Goal: Task Accomplishment & Management: Manage account settings

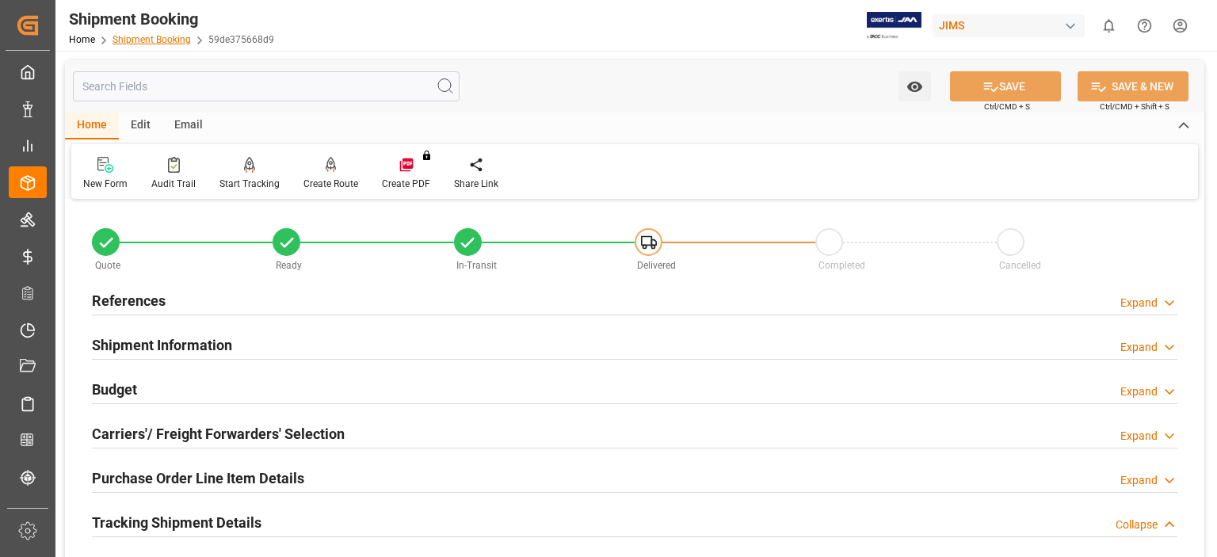
scroll to position [264, 0]
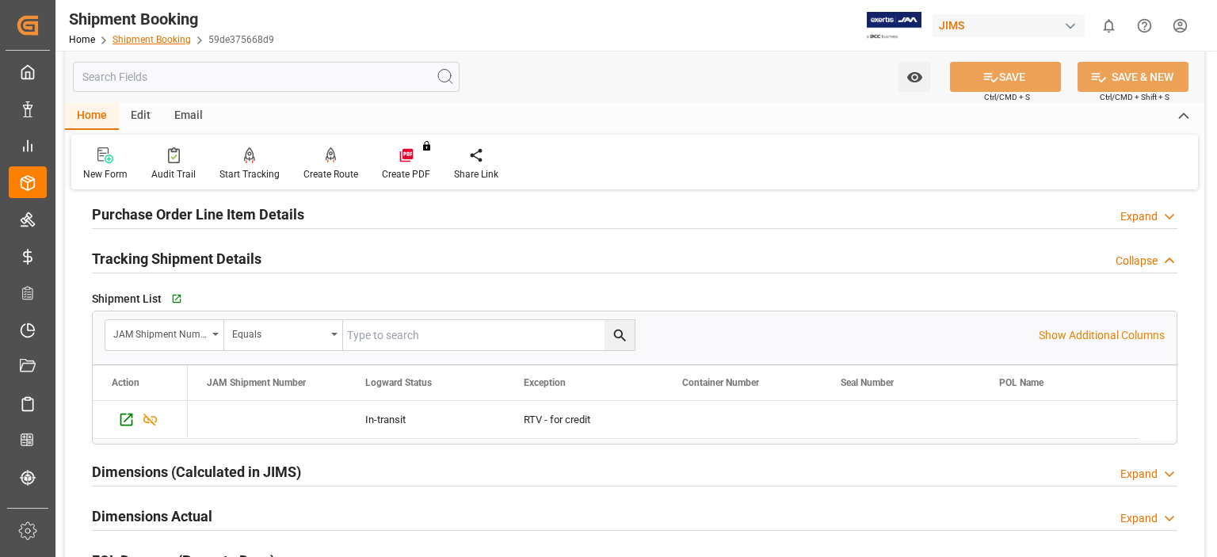
click at [139, 42] on link "Shipment Booking" at bounding box center [152, 39] width 78 height 11
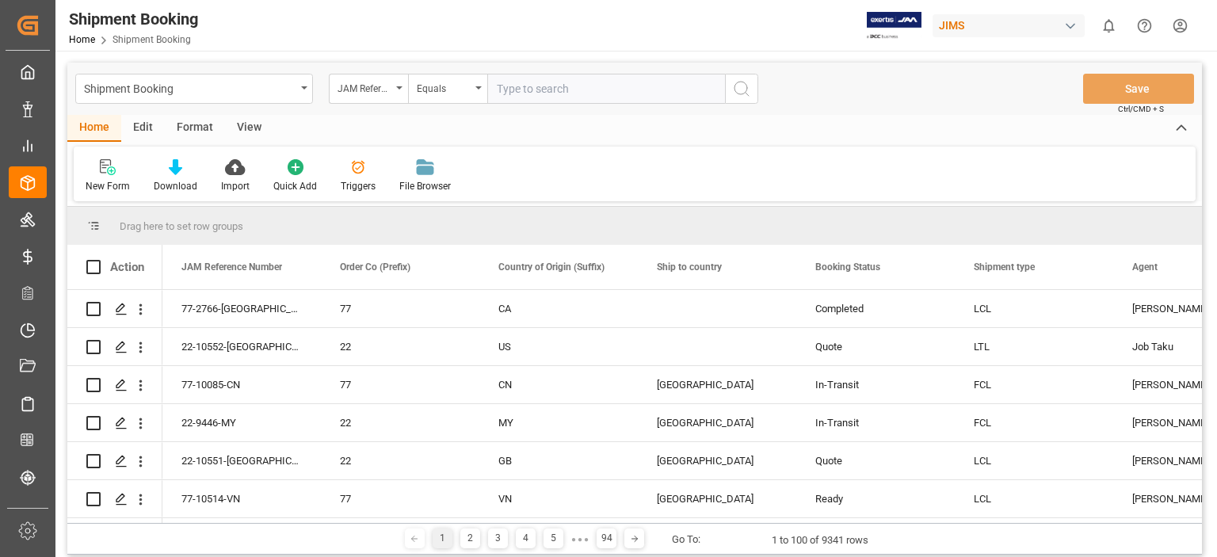
click at [521, 90] on input "text" at bounding box center [606, 89] width 238 height 30
type input "77-10435-us"
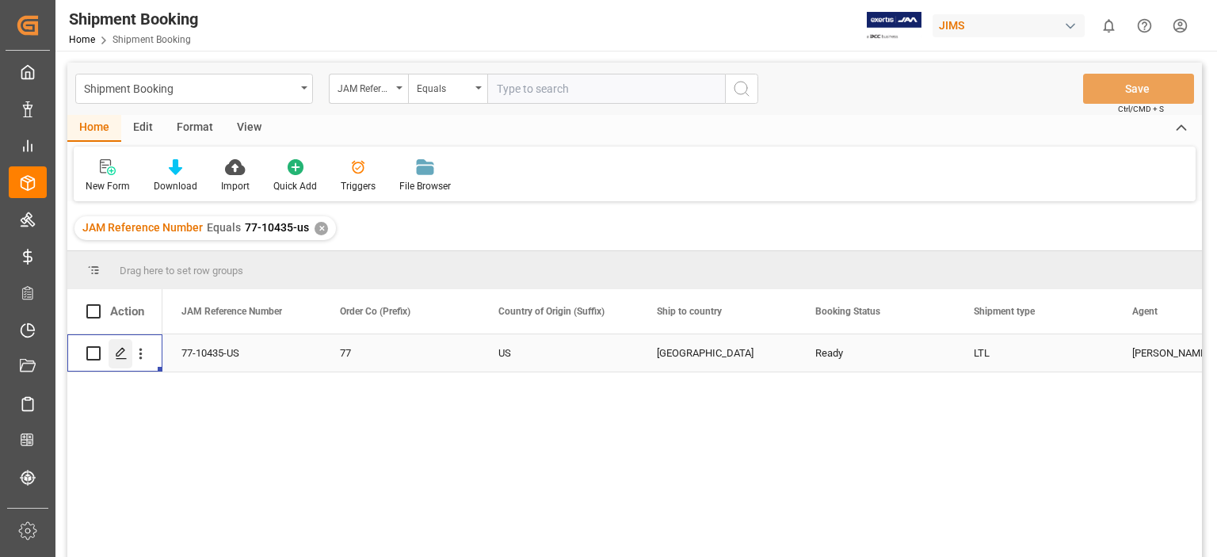
click at [123, 357] on icon "Press SPACE to select this row." at bounding box center [121, 353] width 13 height 13
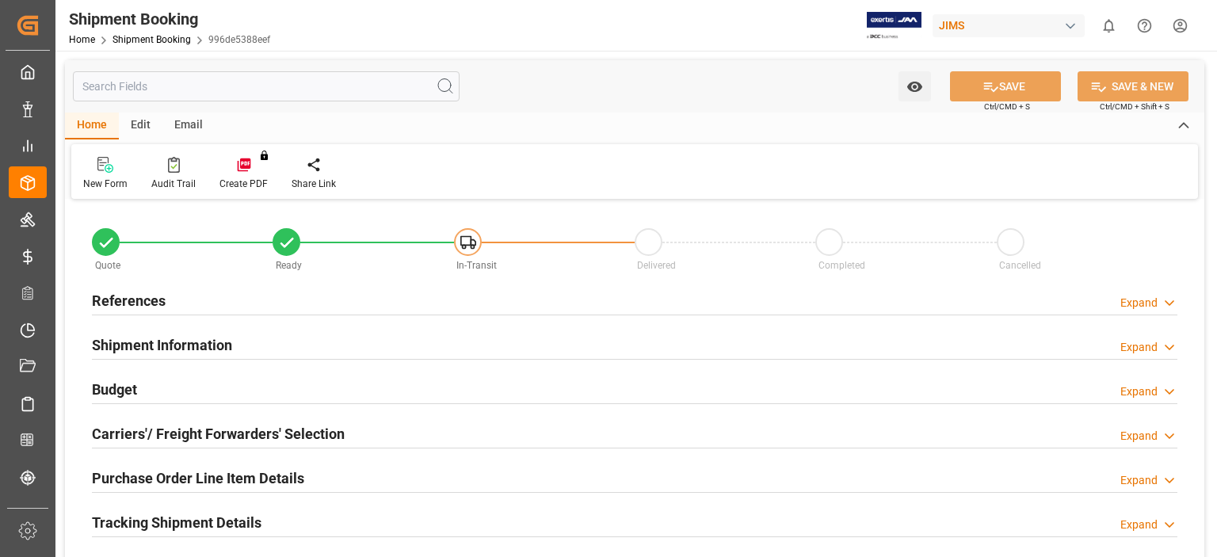
type input "0"
type input "-15313.049"
click at [124, 380] on h2 "Budget" at bounding box center [114, 389] width 45 height 21
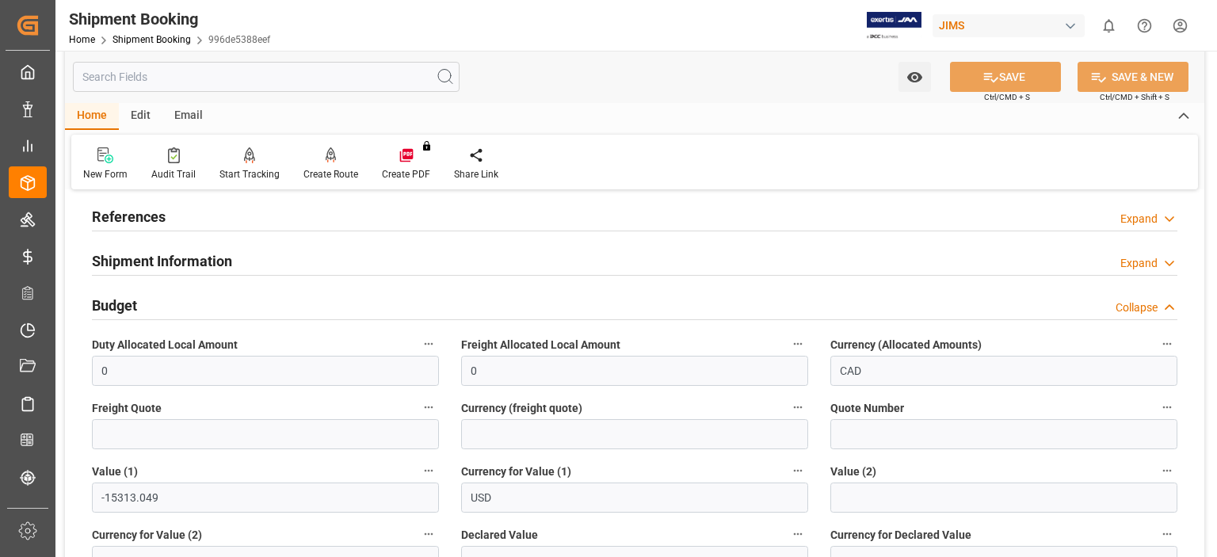
scroll to position [132, 0]
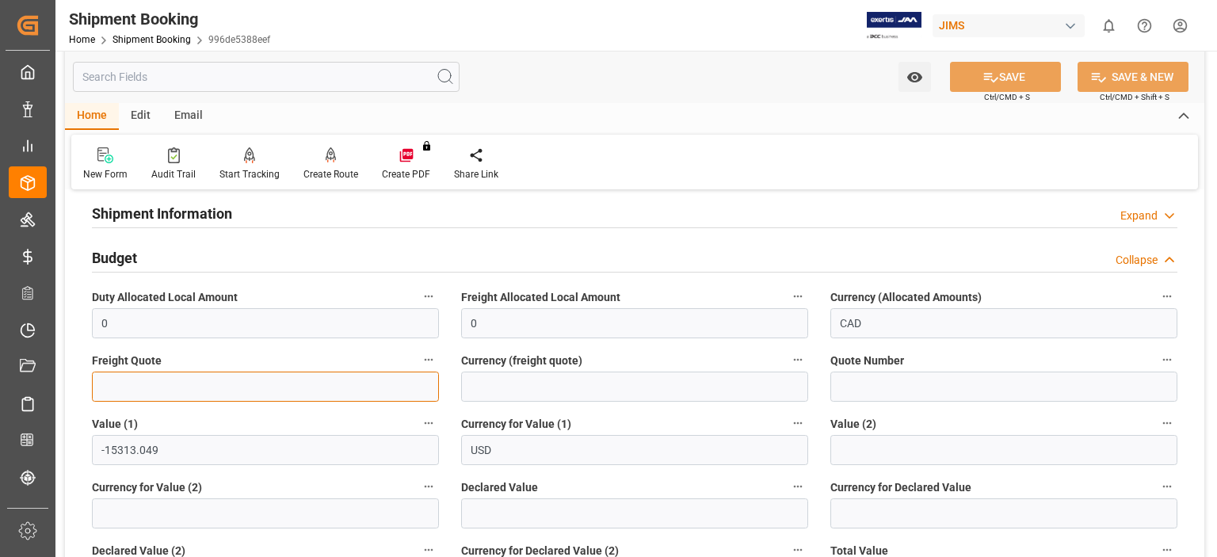
click at [187, 385] on input "text" at bounding box center [265, 387] width 347 height 30
click at [120, 396] on input "text" at bounding box center [265, 387] width 347 height 30
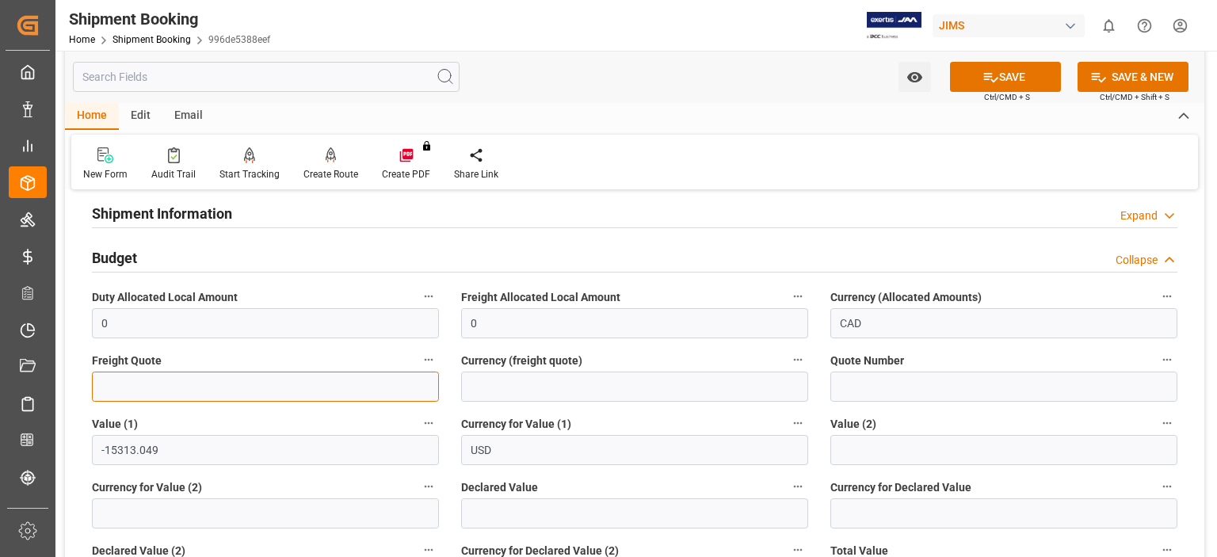
click at [135, 391] on input "text" at bounding box center [265, 387] width 347 height 30
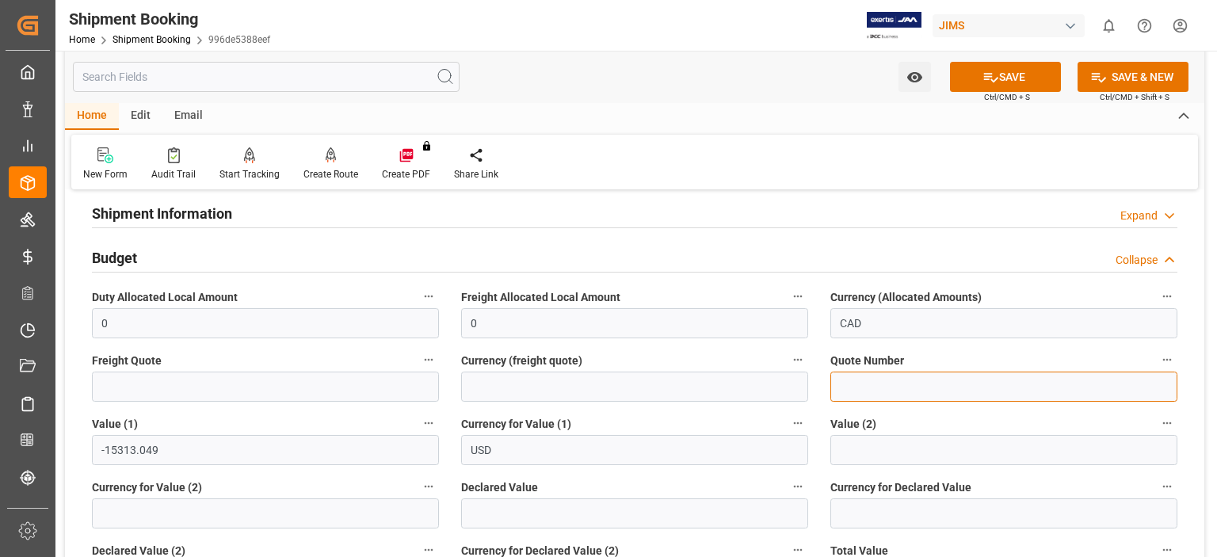
click at [860, 396] on input at bounding box center [1003, 387] width 347 height 30
type input "WQ5025085"
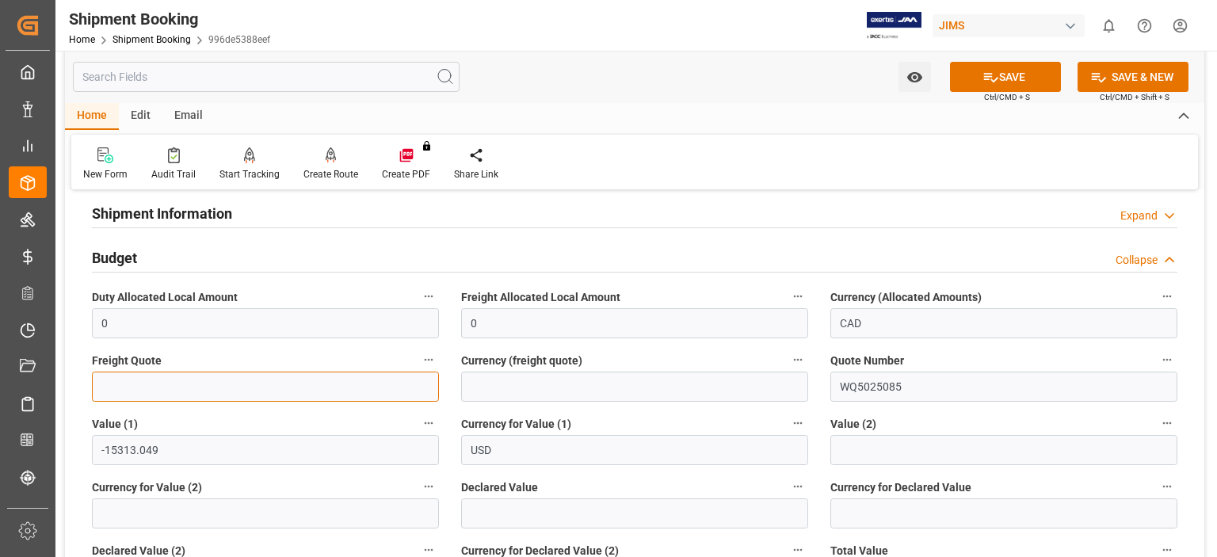
click at [125, 388] on input "text" at bounding box center [265, 387] width 347 height 30
type input "494.30"
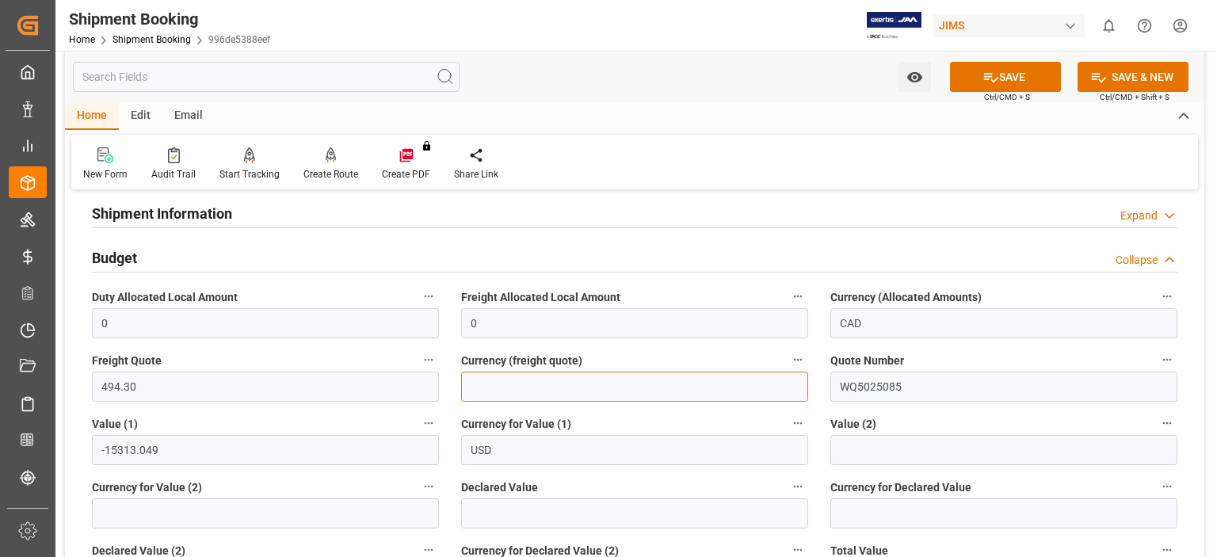
click at [531, 390] on input at bounding box center [634, 387] width 347 height 30
type input "CAD"
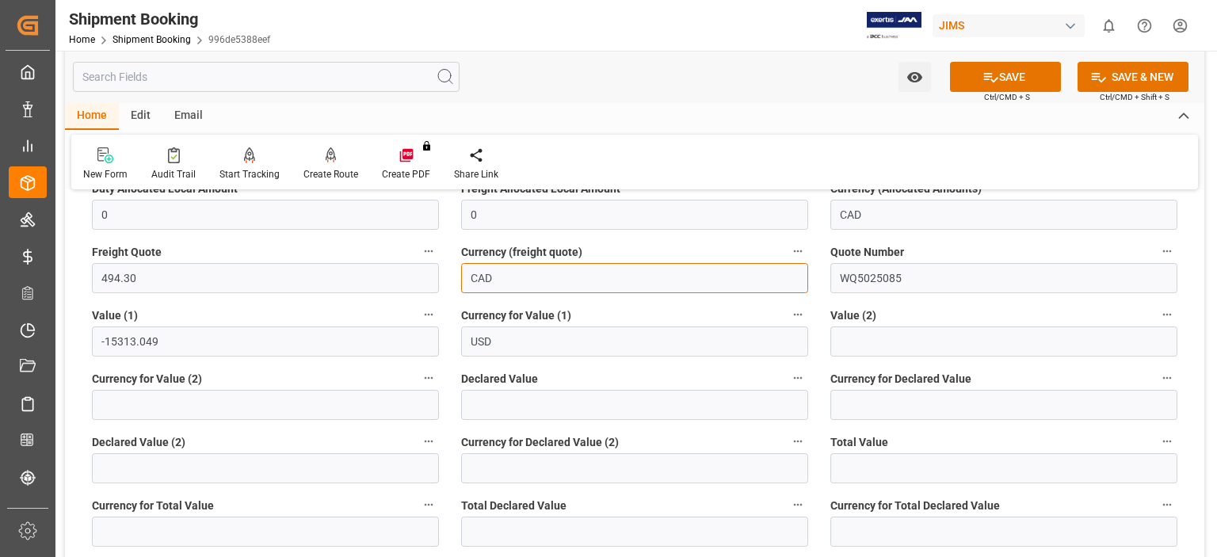
scroll to position [264, 0]
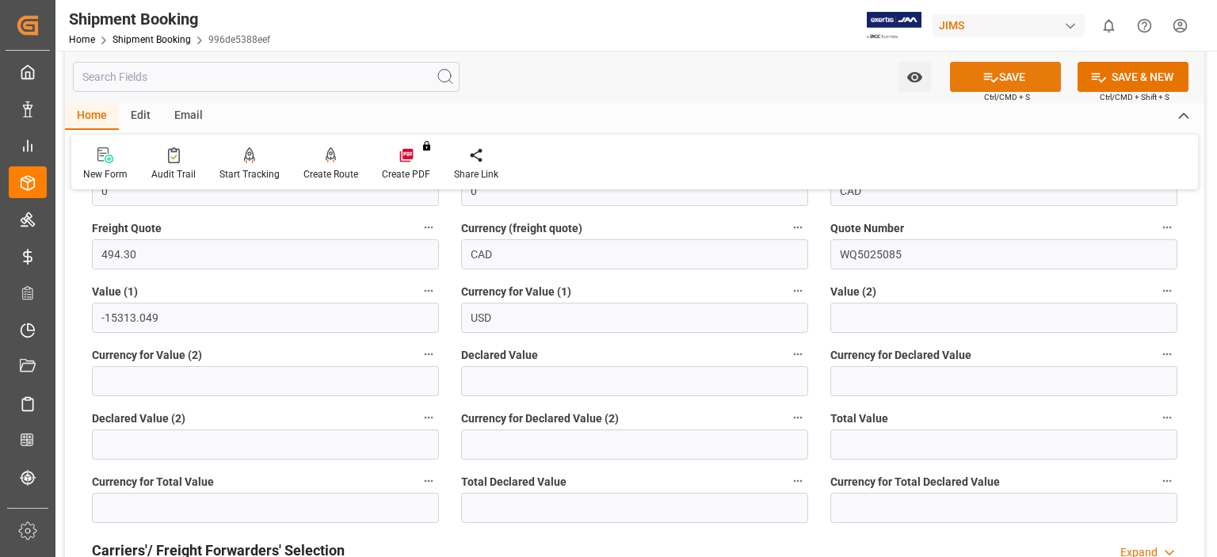
click at [1015, 78] on button "SAVE" at bounding box center [1005, 77] width 111 height 30
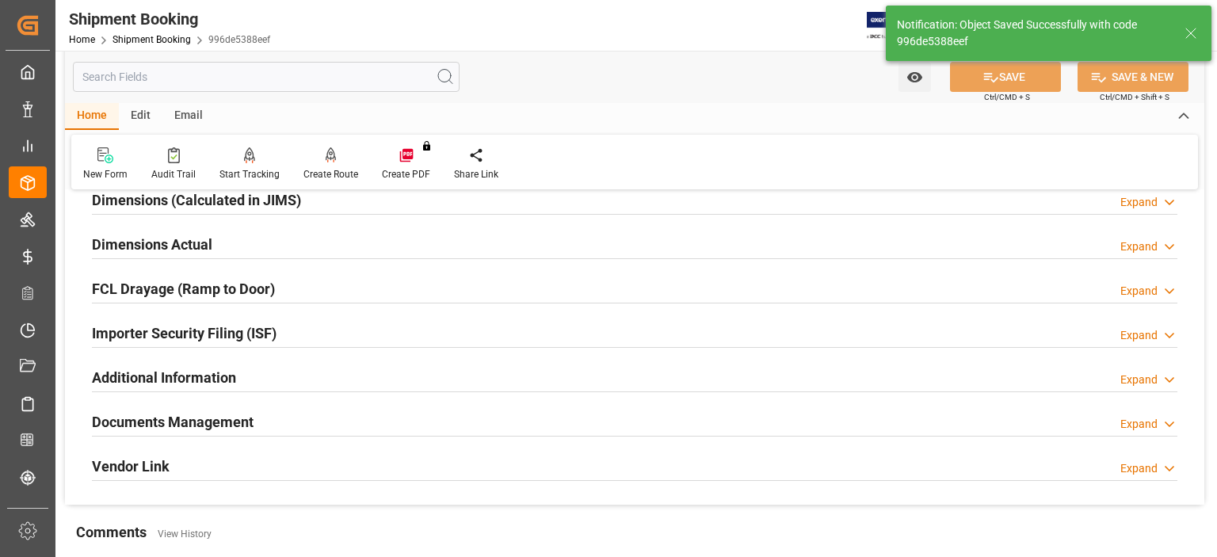
scroll to position [396, 0]
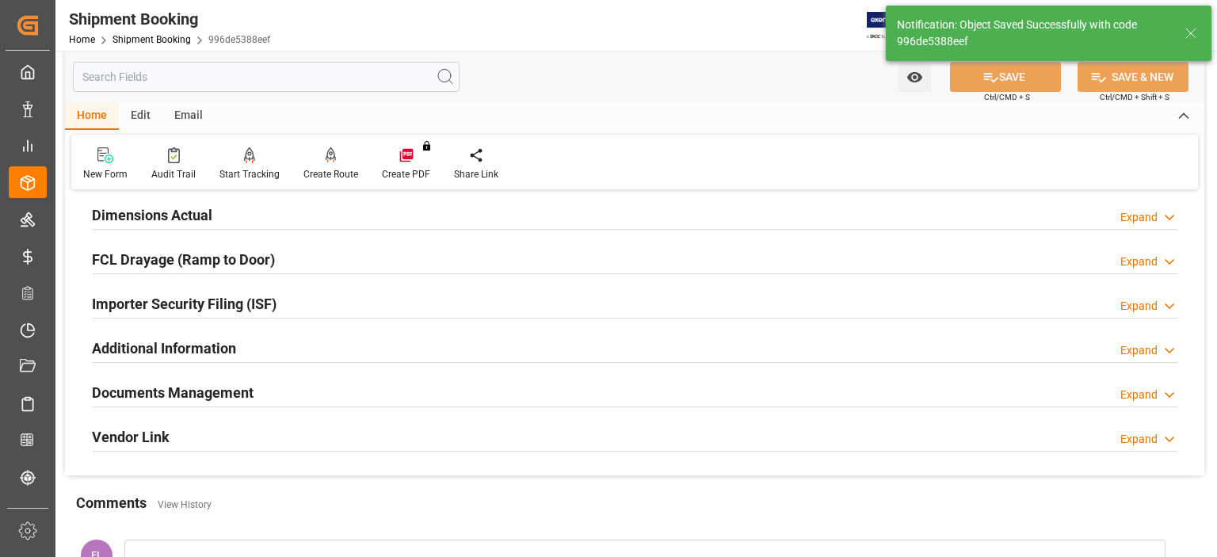
click at [139, 392] on h2 "Documents Management" at bounding box center [173, 392] width 162 height 21
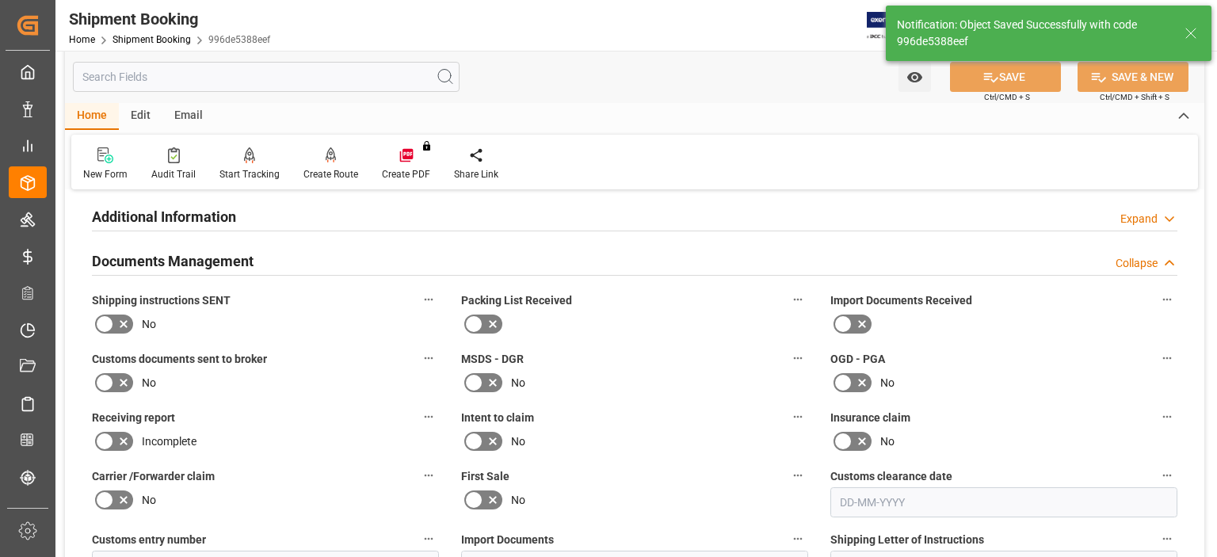
scroll to position [792, 0]
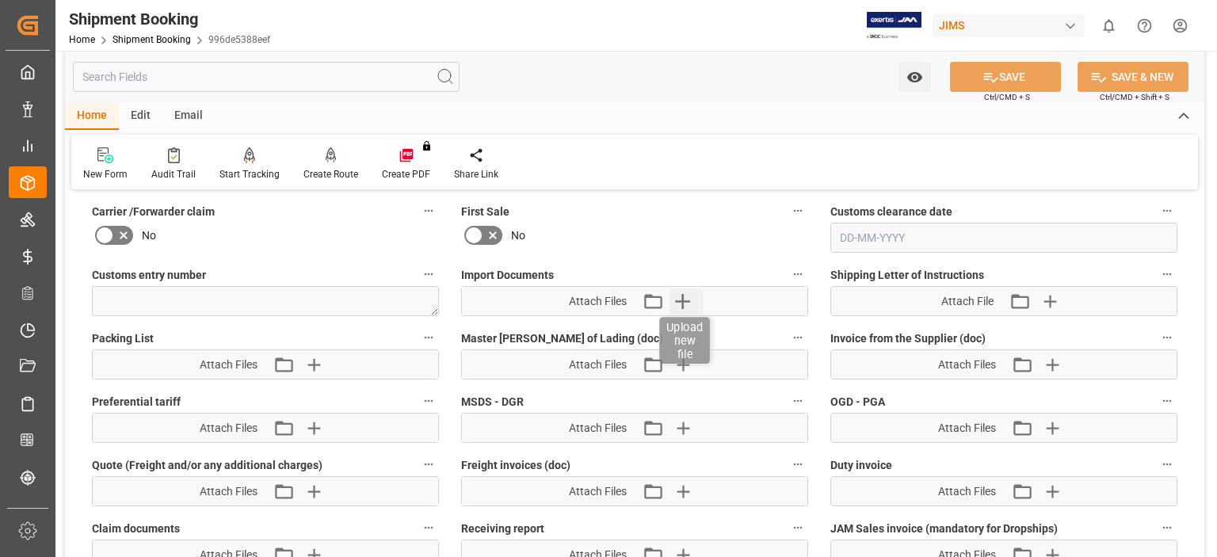
click at [690, 297] on icon "button" at bounding box center [682, 301] width 15 height 15
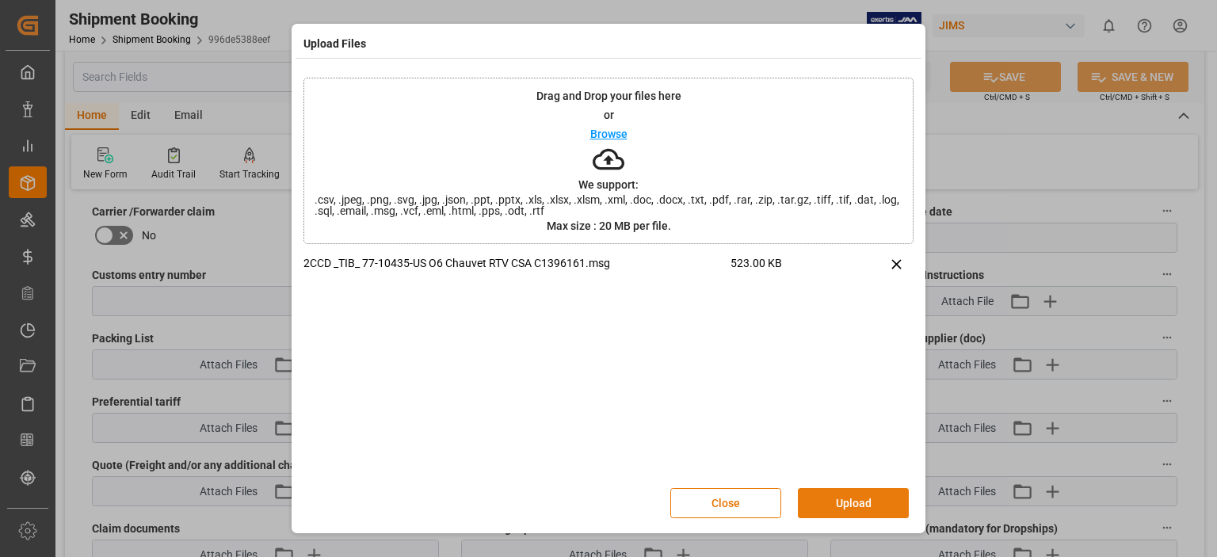
click at [841, 503] on button "Upload" at bounding box center [853, 503] width 111 height 30
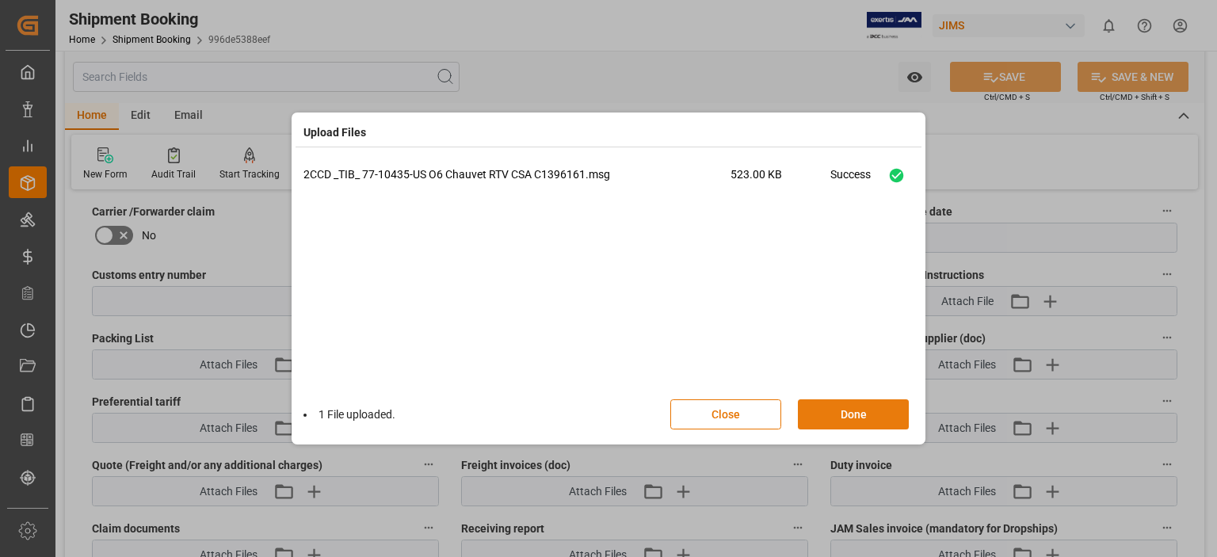
click at [821, 409] on button "Done" at bounding box center [853, 414] width 111 height 30
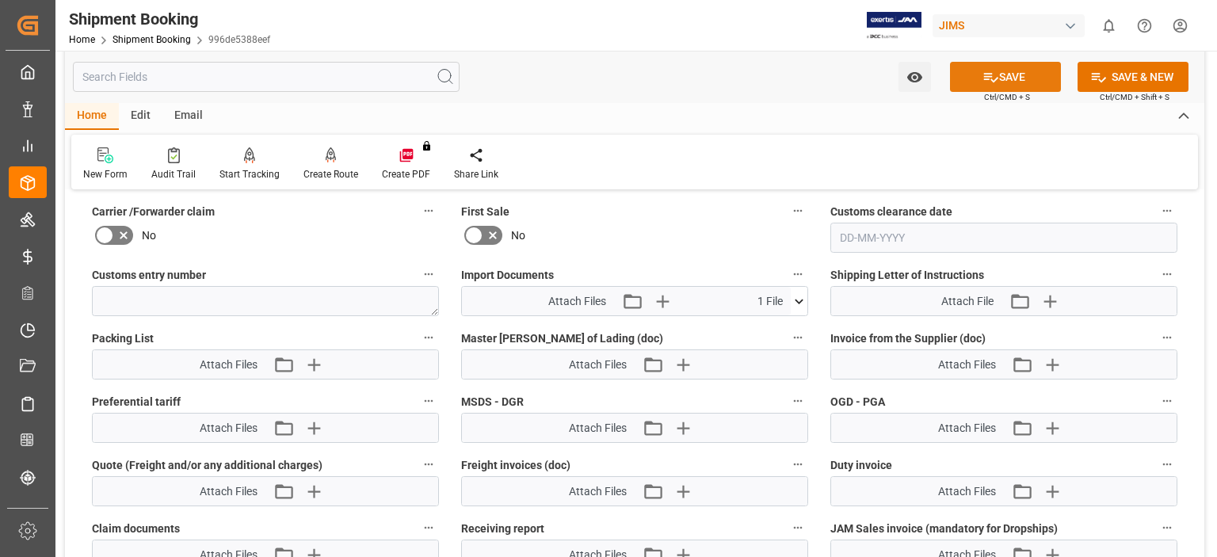
click at [1005, 75] on button "SAVE" at bounding box center [1005, 77] width 111 height 30
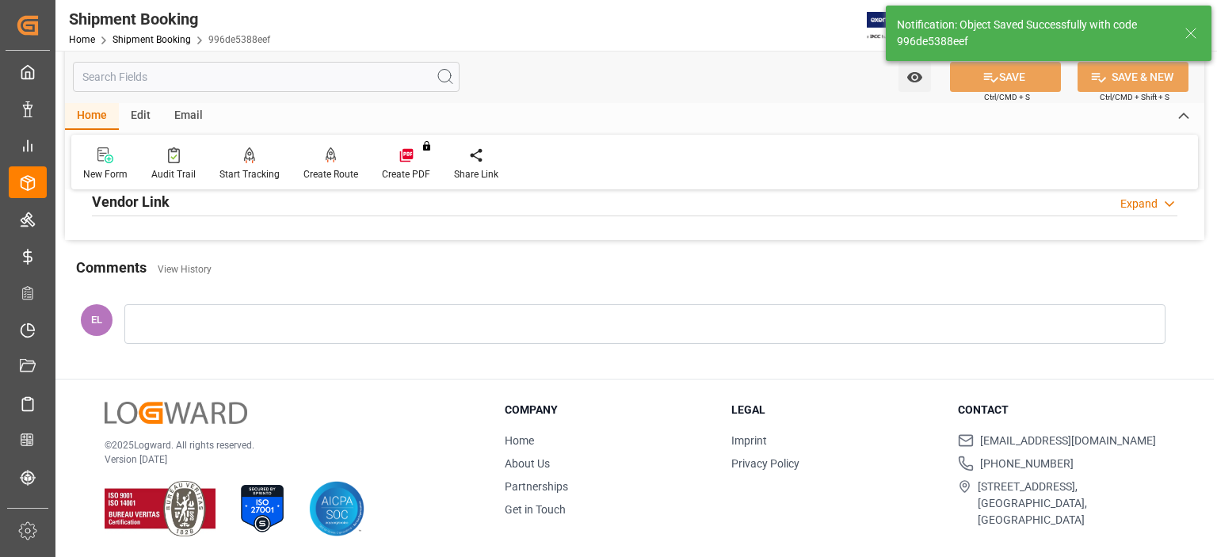
scroll to position [500, 0]
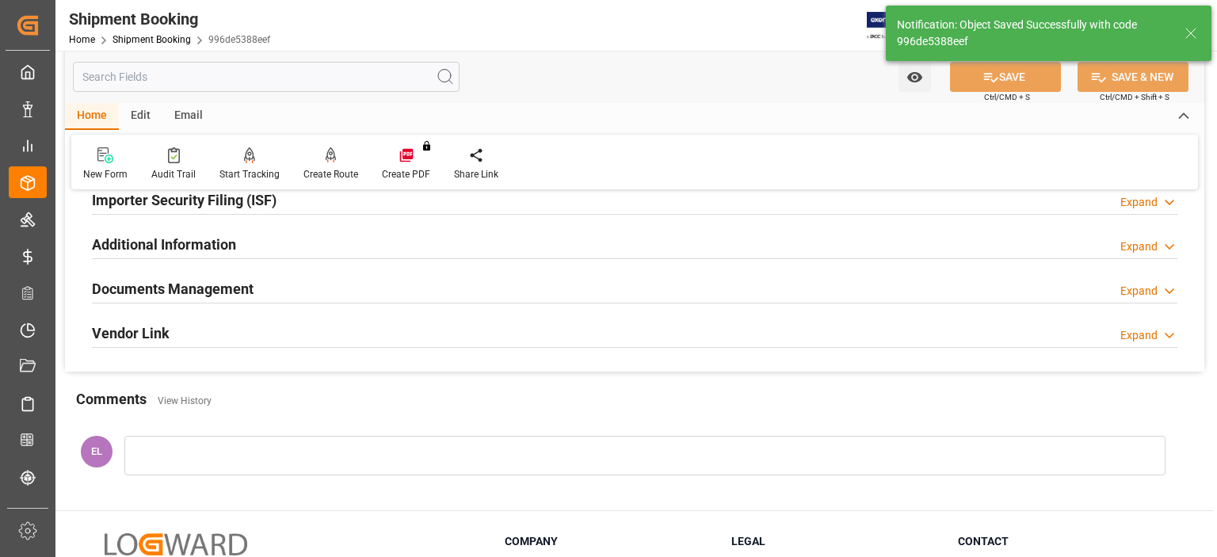
click at [166, 283] on h2 "Documents Management" at bounding box center [173, 288] width 162 height 21
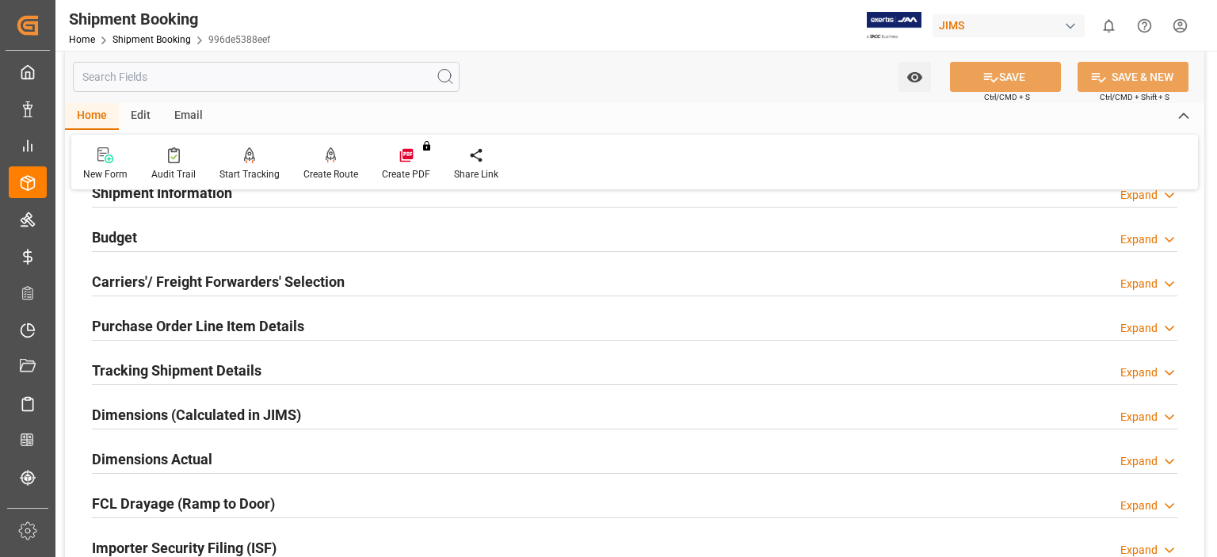
scroll to position [104, 0]
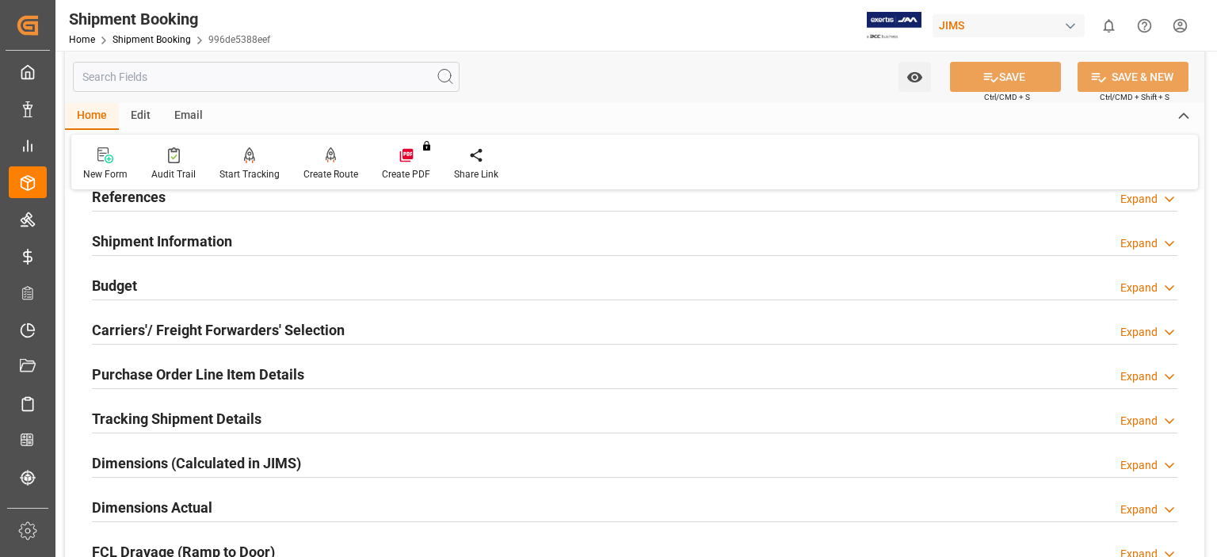
click at [174, 320] on h2 "Carriers'/ Freight Forwarders' Selection" at bounding box center [218, 329] width 253 height 21
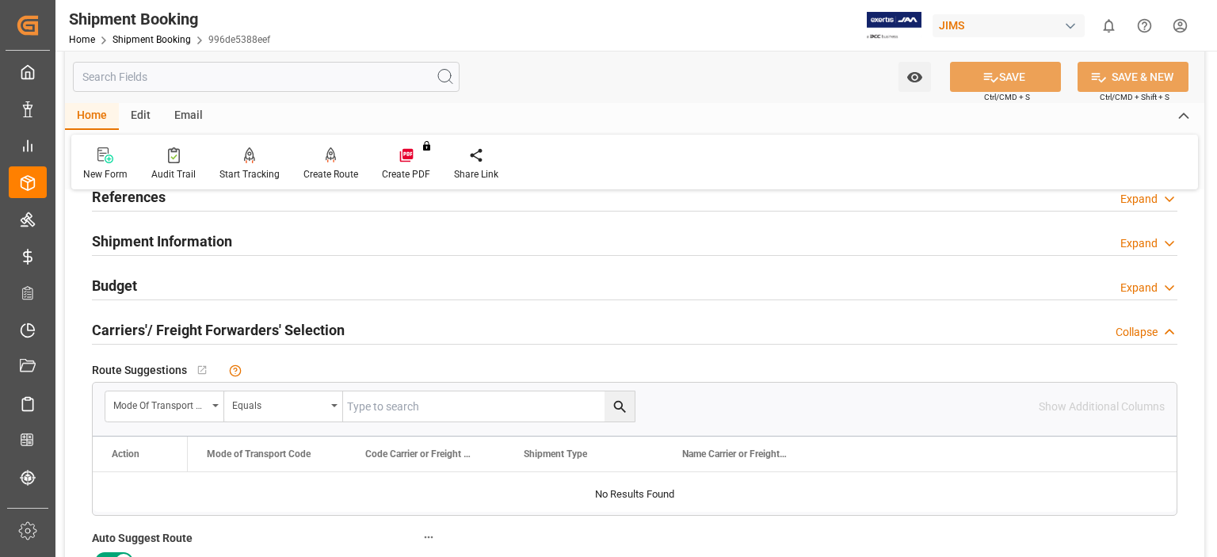
scroll to position [368, 0]
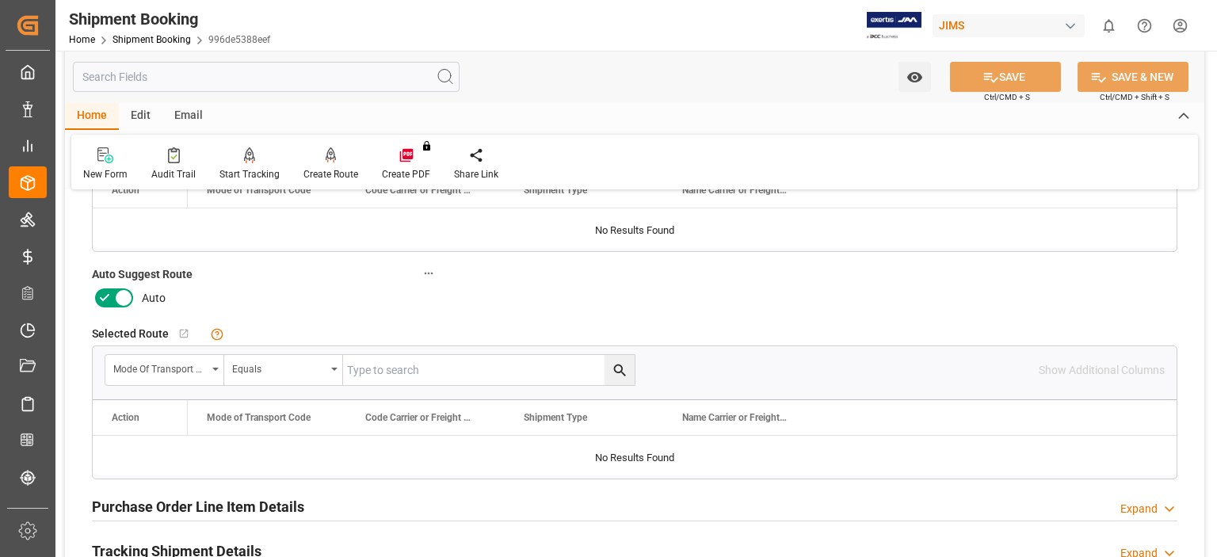
click at [110, 296] on icon at bounding box center [104, 297] width 19 height 19
click at [0, 0] on input "checkbox" at bounding box center [0, 0] width 0 height 0
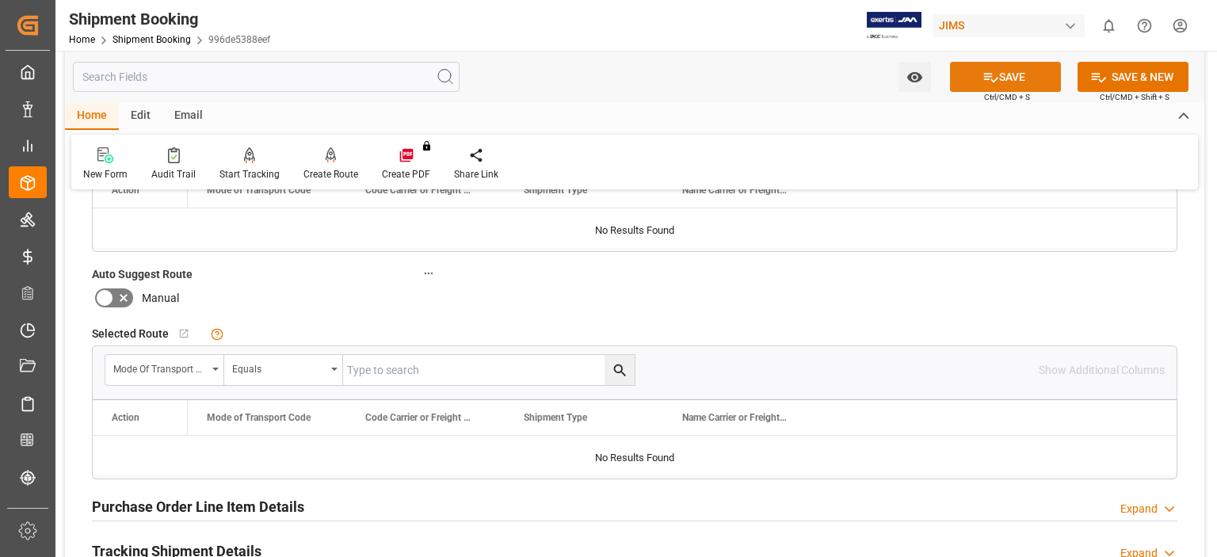
click at [1009, 75] on button "SAVE" at bounding box center [1005, 77] width 111 height 30
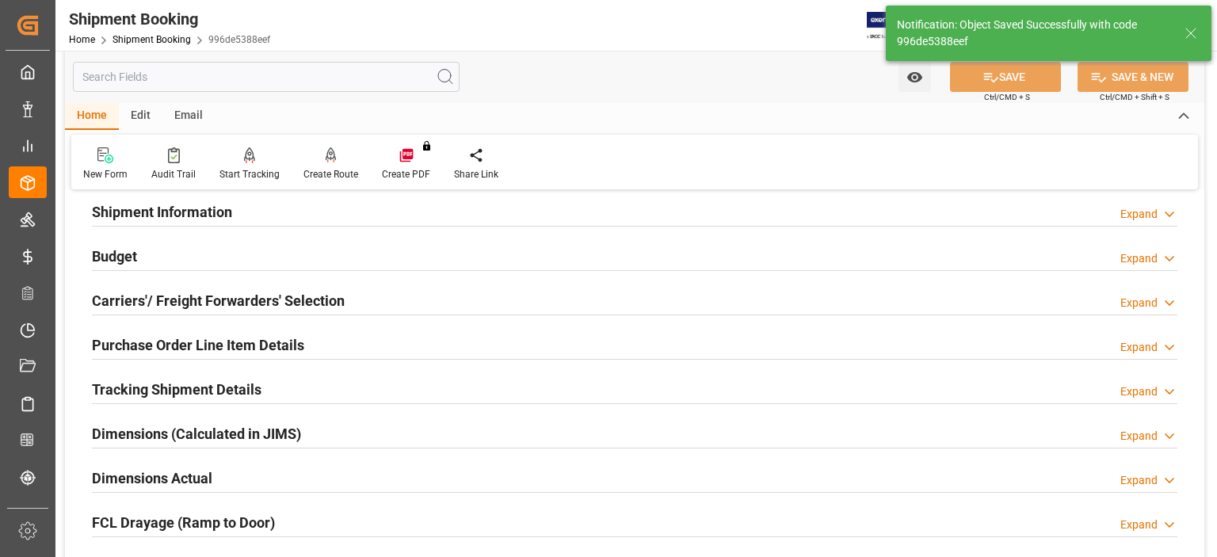
scroll to position [104, 0]
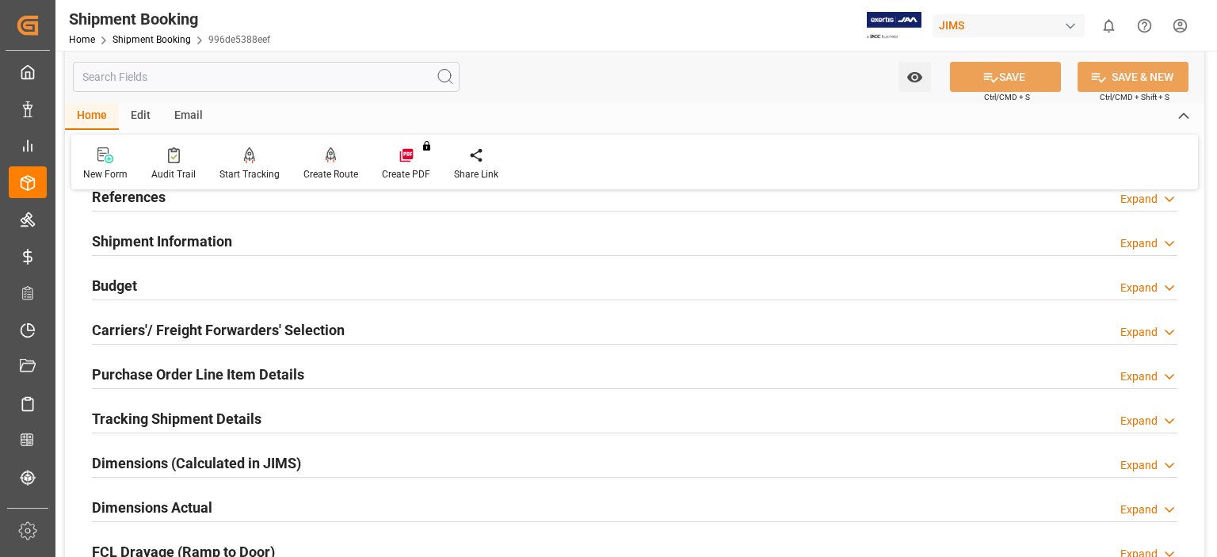
click at [334, 162] on div at bounding box center [330, 155] width 55 height 17
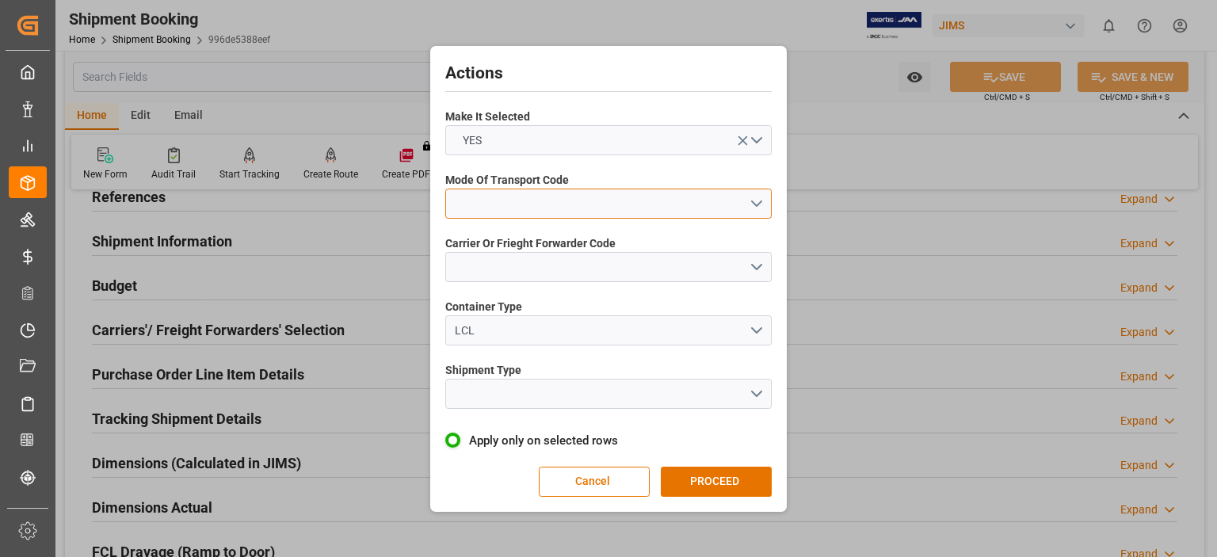
click at [489, 200] on button "open menu" at bounding box center [608, 204] width 326 height 30
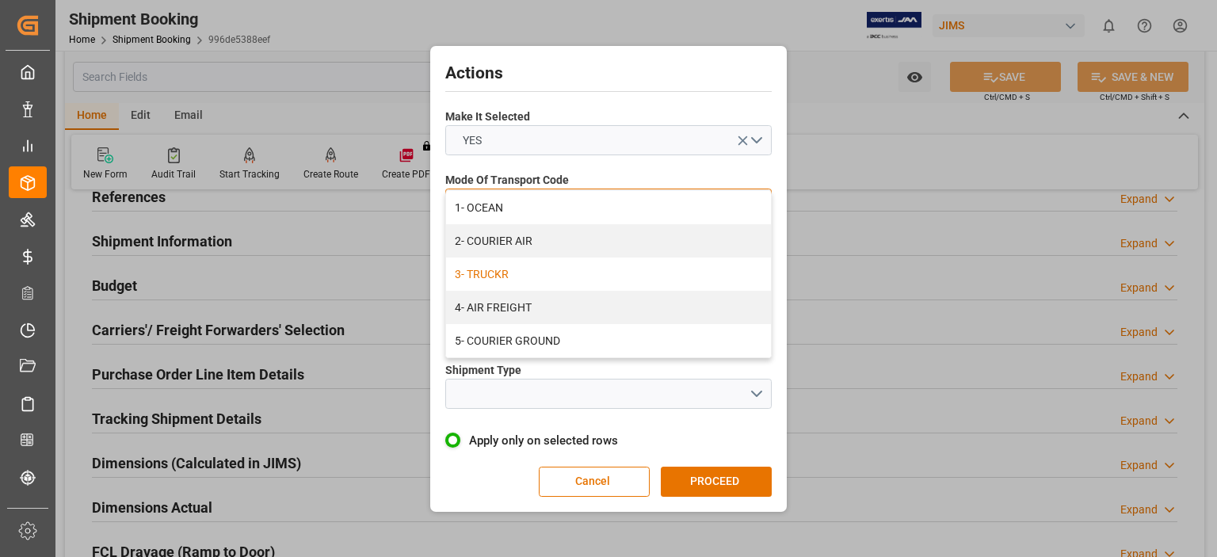
click at [509, 278] on div "3- TRUCKR" at bounding box center [608, 273] width 325 height 33
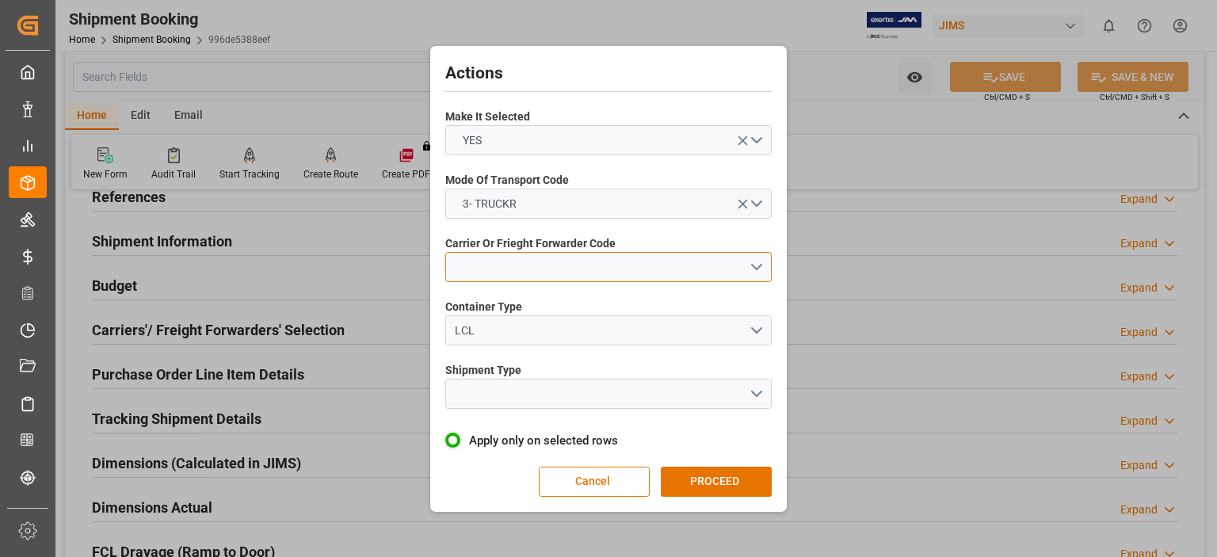
click at [494, 260] on button "open menu" at bounding box center [608, 267] width 326 height 30
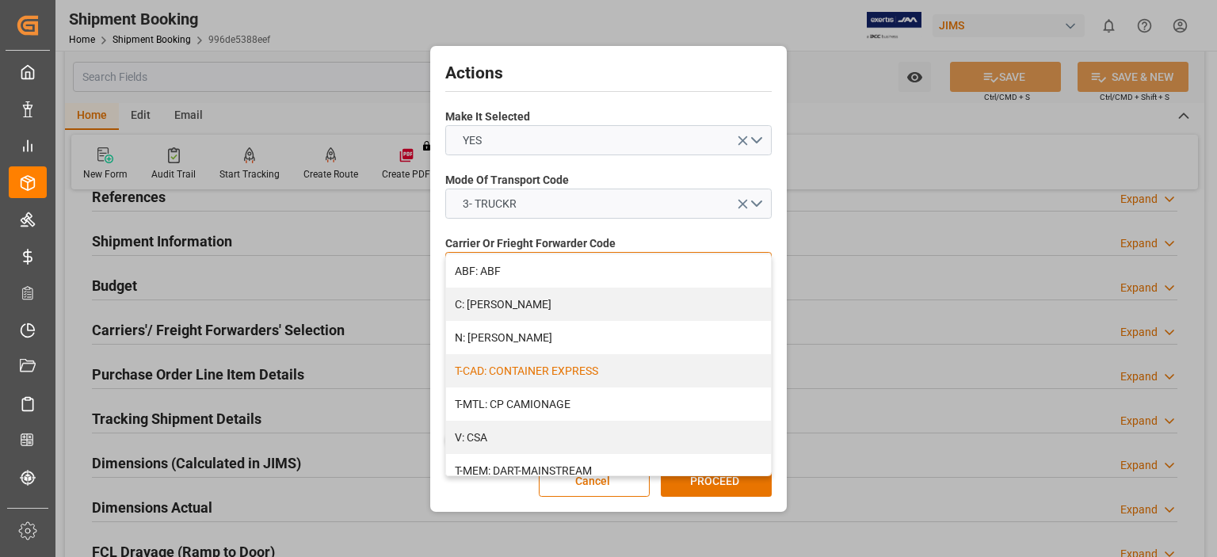
scroll to position [132, 0]
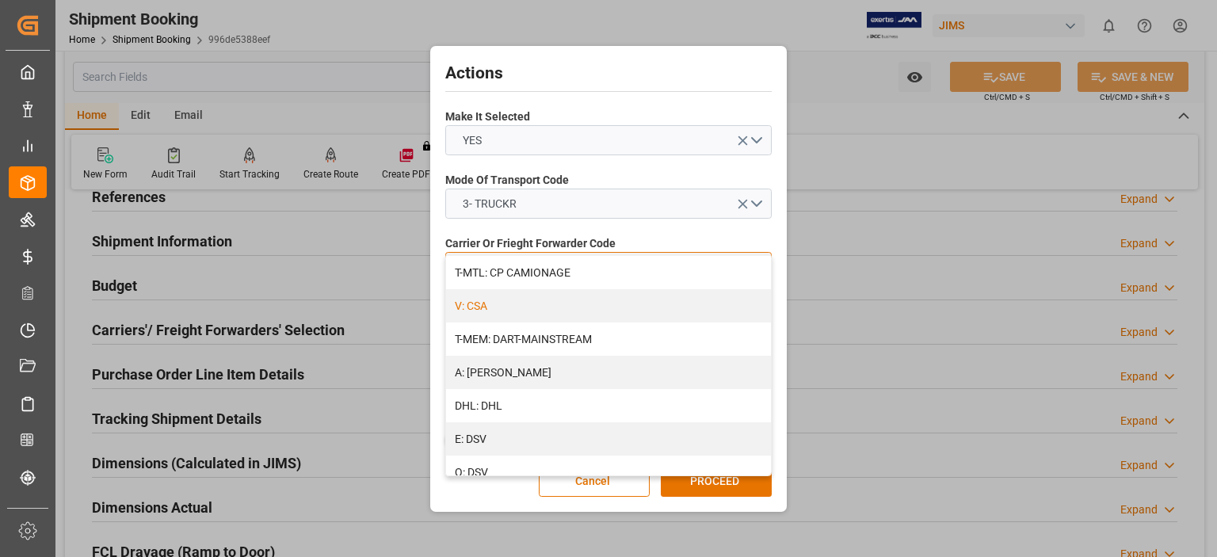
click at [491, 305] on div "V: CSA" at bounding box center [608, 305] width 325 height 33
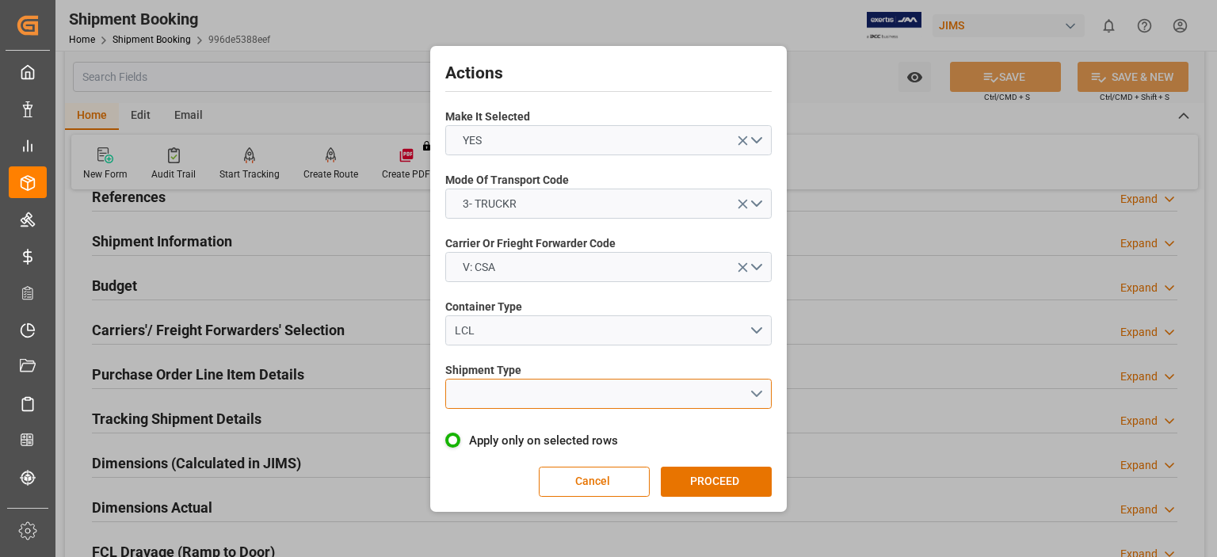
click at [561, 395] on button "open menu" at bounding box center [608, 394] width 326 height 30
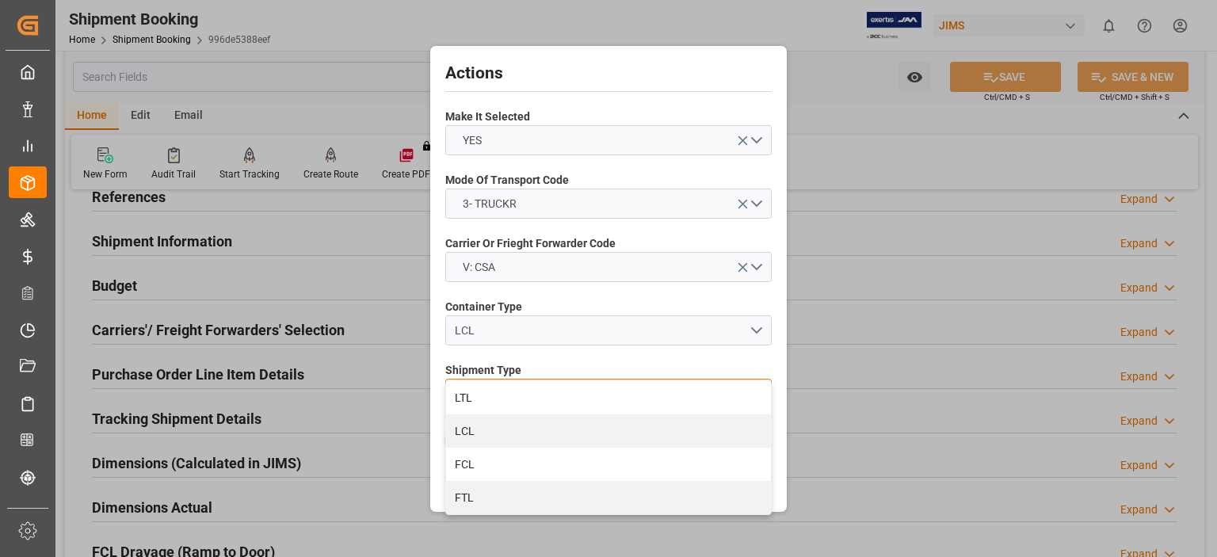
click at [539, 398] on div "LTL" at bounding box center [608, 397] width 325 height 33
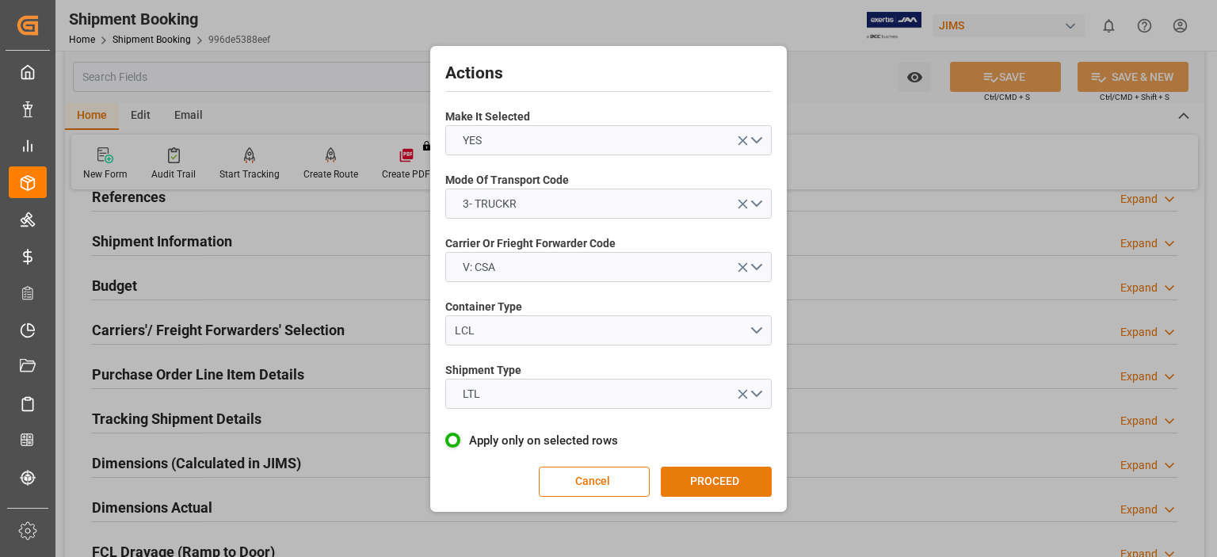
click at [707, 482] on button "PROCEED" at bounding box center [716, 482] width 111 height 30
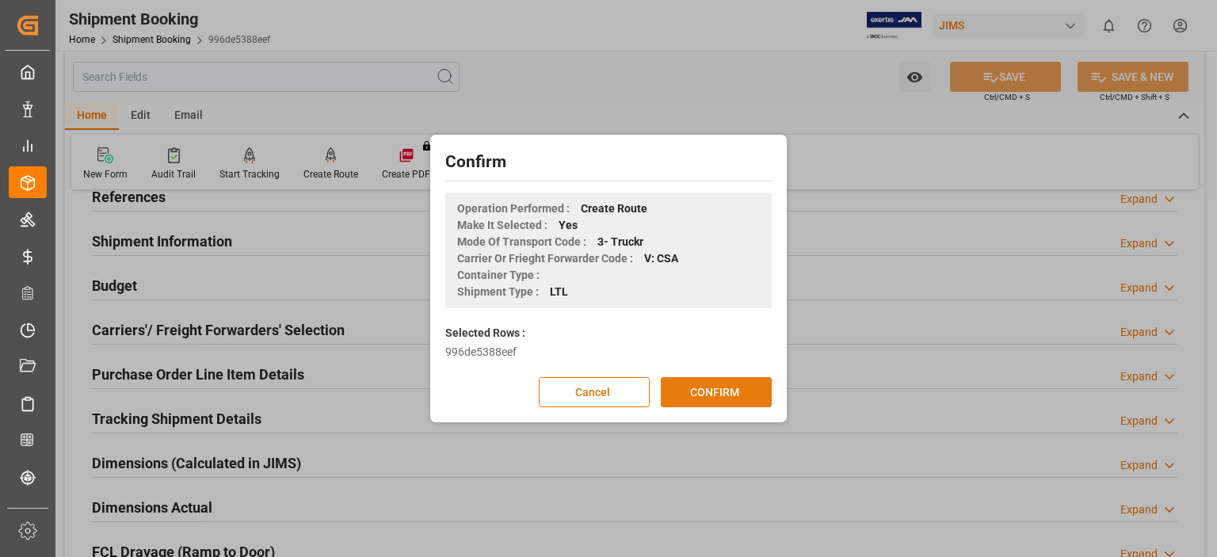
click at [708, 395] on button "CONFIRM" at bounding box center [716, 392] width 111 height 30
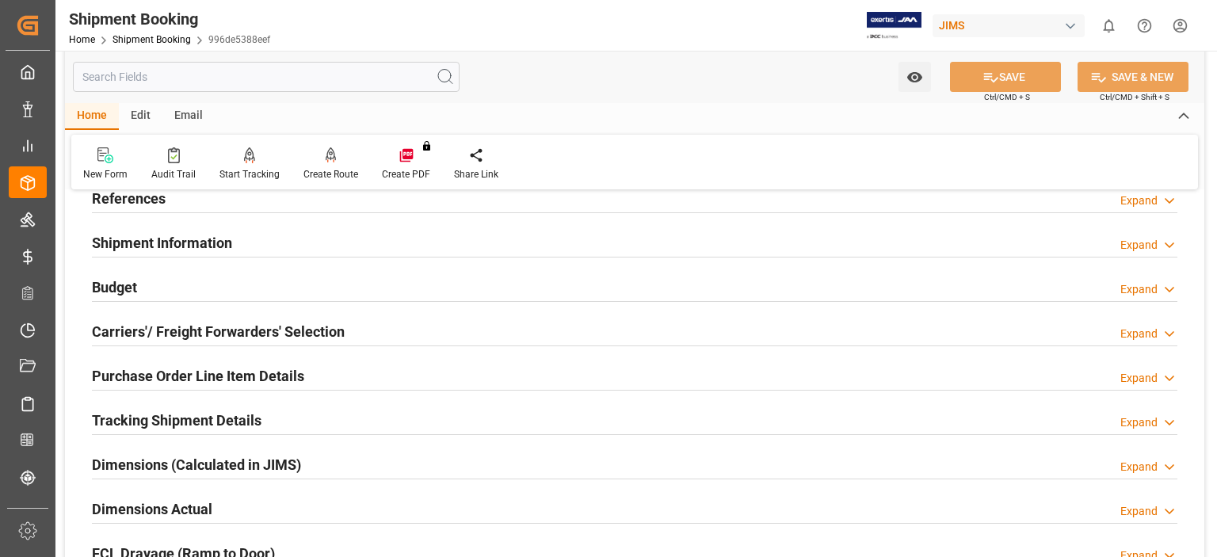
scroll to position [132, 0]
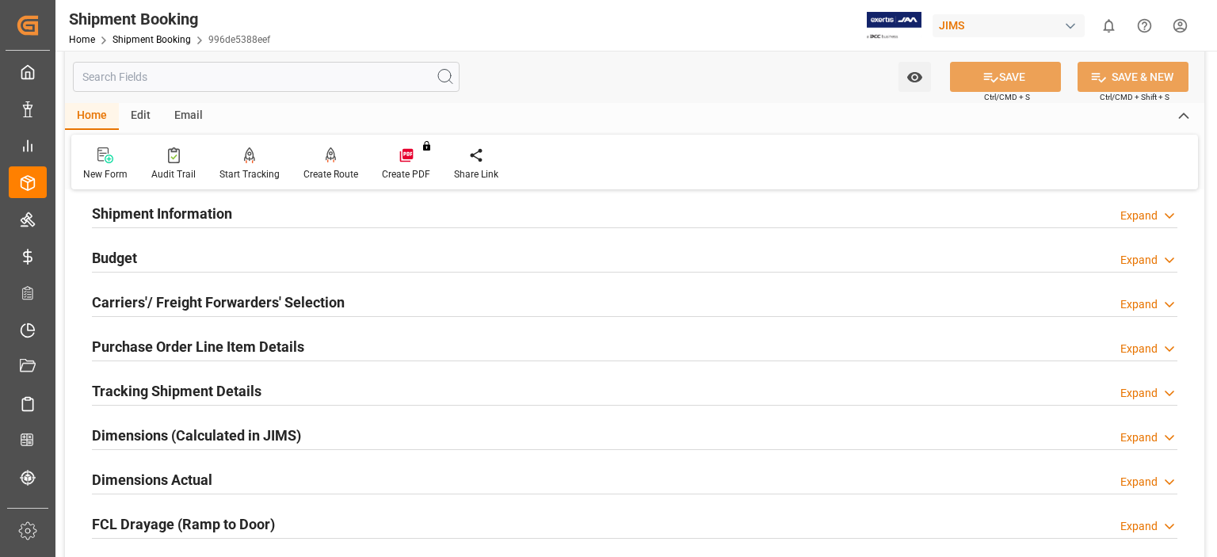
click at [221, 387] on h2 "Tracking Shipment Details" at bounding box center [177, 390] width 170 height 21
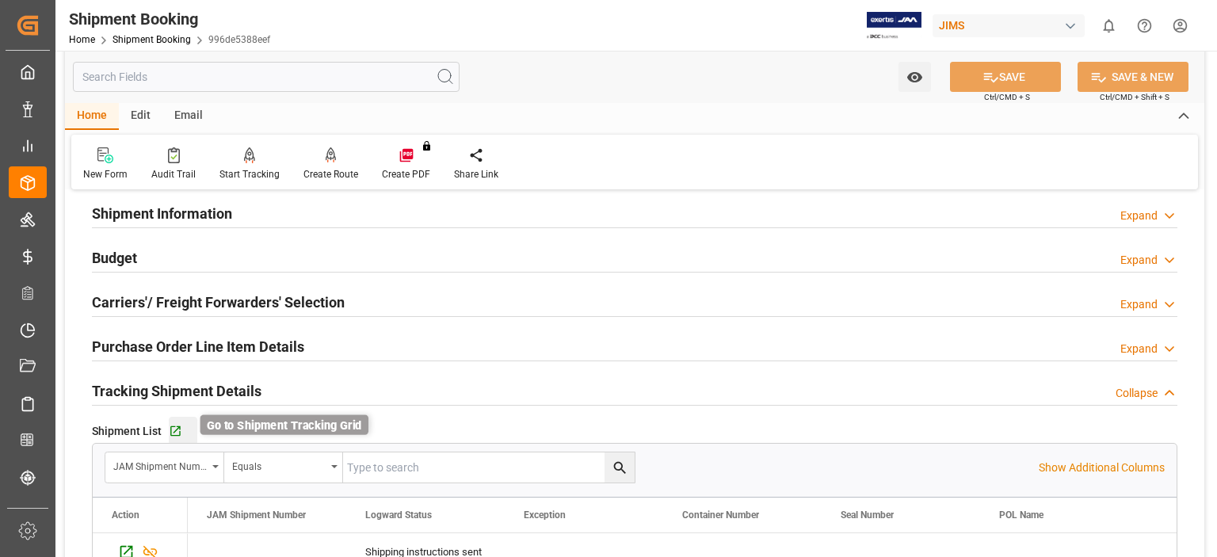
click at [178, 426] on icon "button" at bounding box center [175, 431] width 10 height 10
click at [145, 347] on h2 "Purchase Order Line Item Details" at bounding box center [198, 346] width 212 height 21
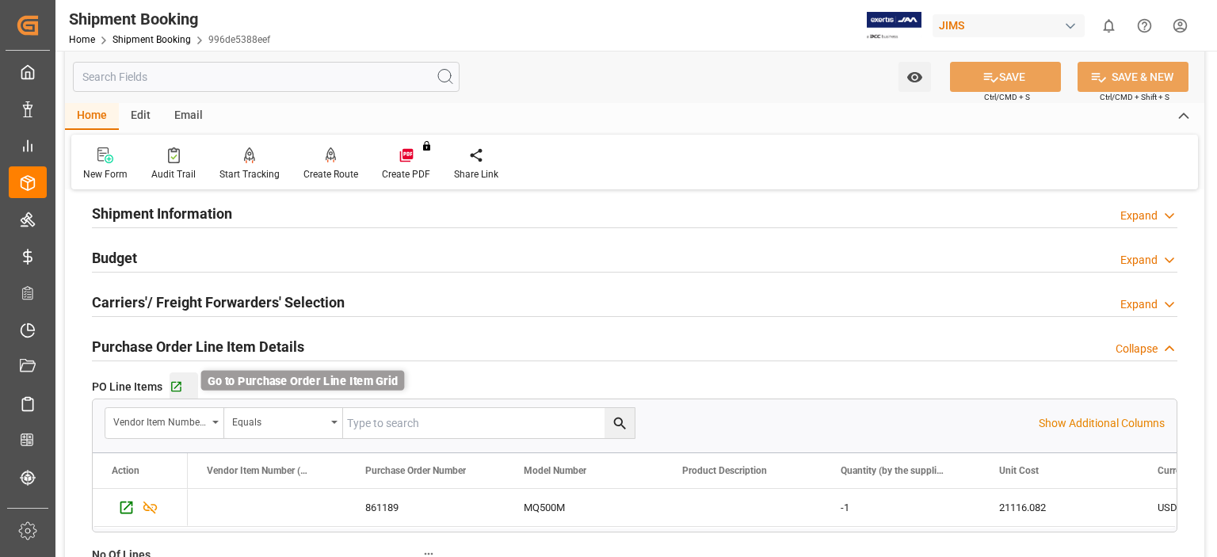
click at [178, 384] on icon "button" at bounding box center [176, 386] width 13 height 13
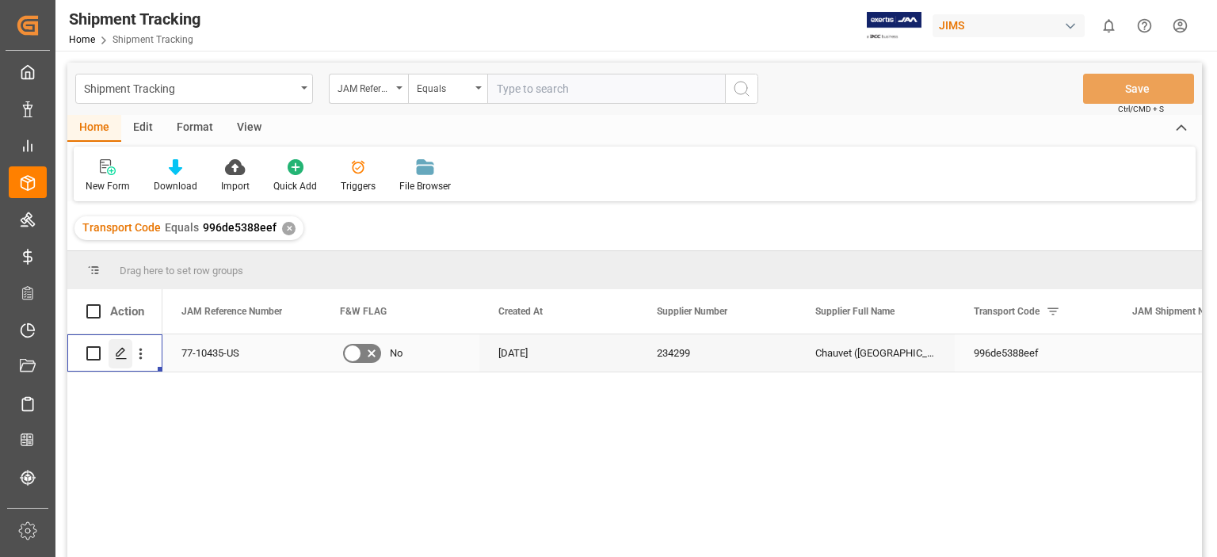
click at [120, 351] on icon "Press SPACE to select this row." at bounding box center [121, 353] width 13 height 13
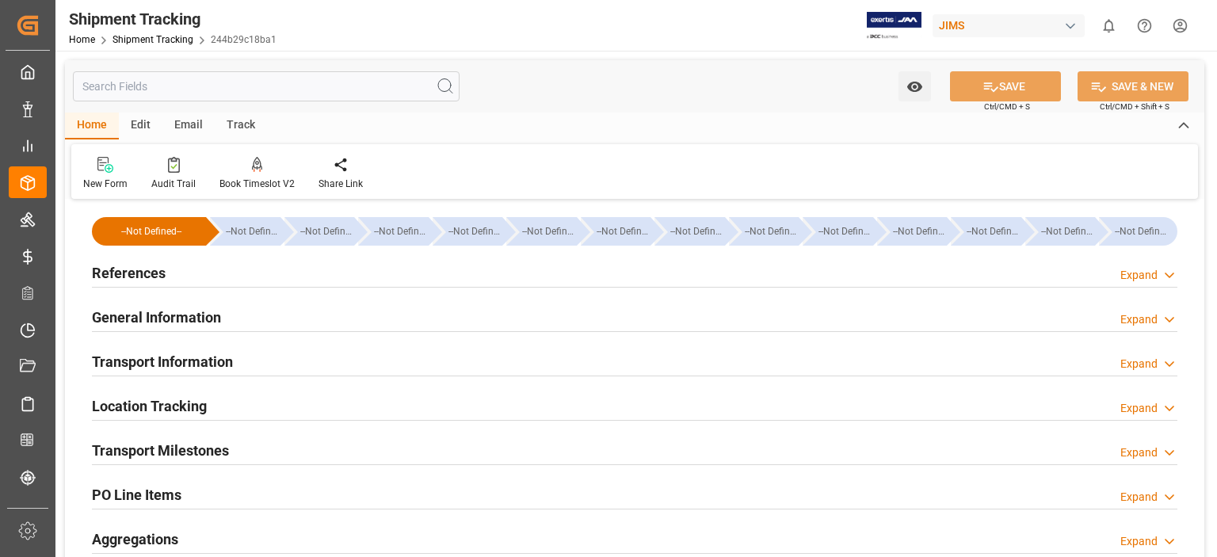
scroll to position [132, 0]
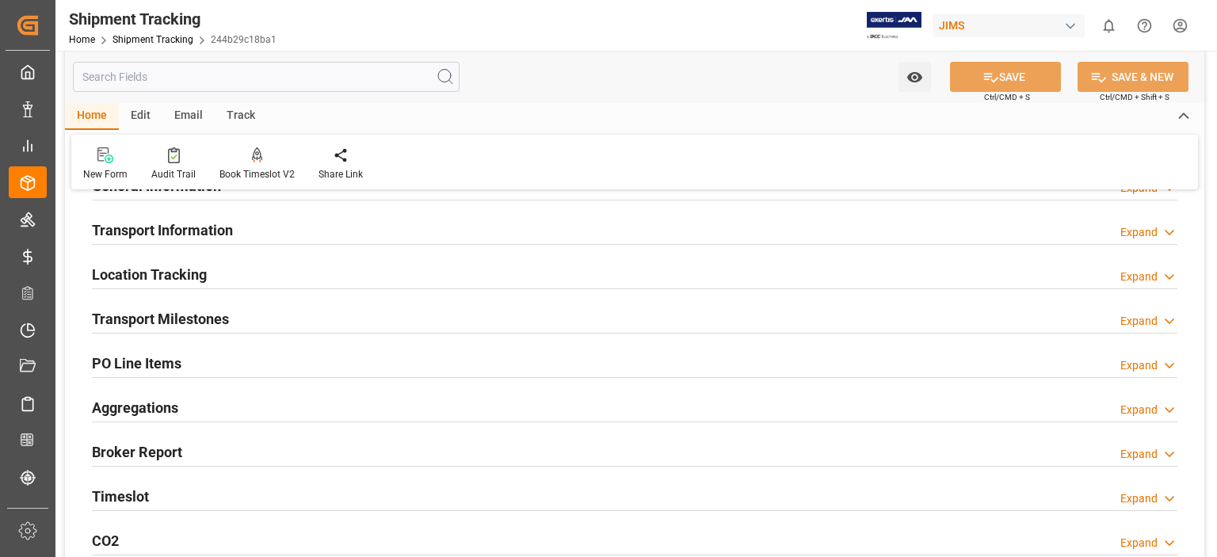
click at [194, 319] on h2 "Transport Milestones" at bounding box center [160, 318] width 137 height 21
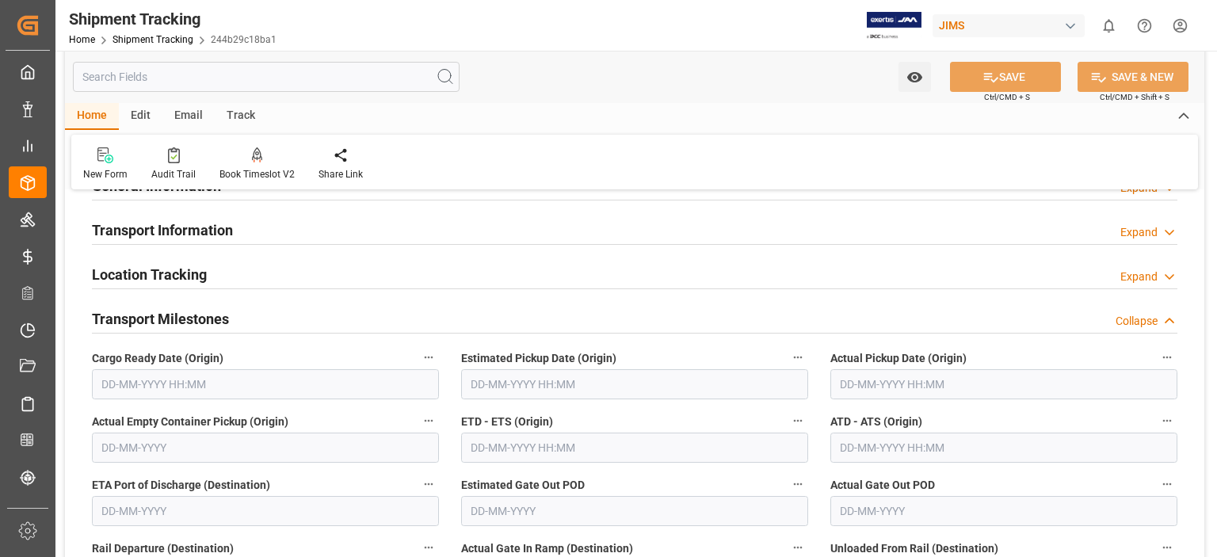
scroll to position [0, 0]
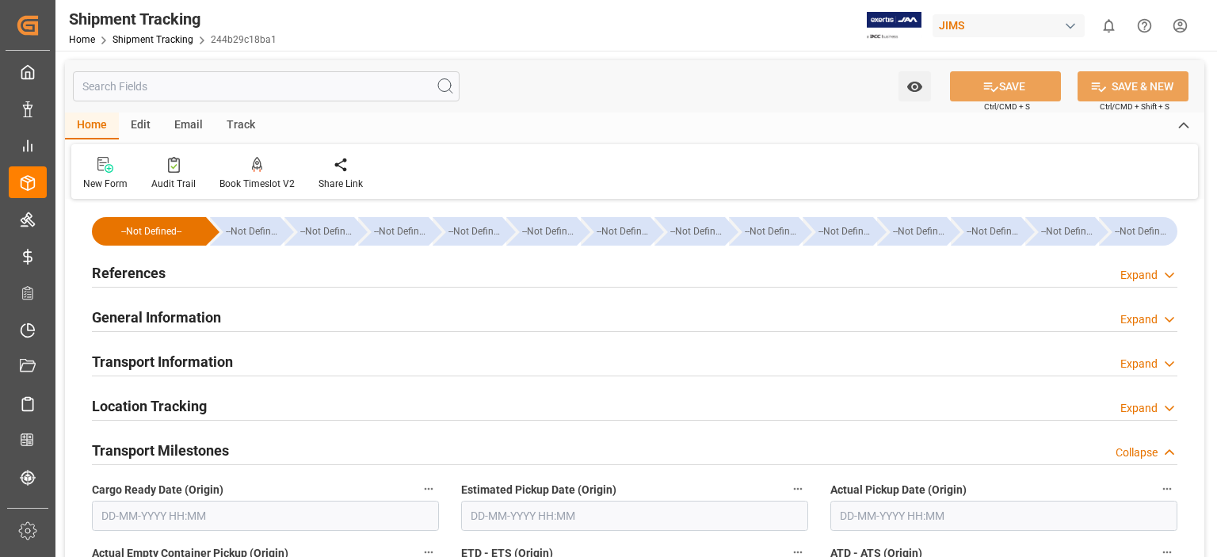
click at [143, 274] on h2 "References" at bounding box center [129, 272] width 74 height 21
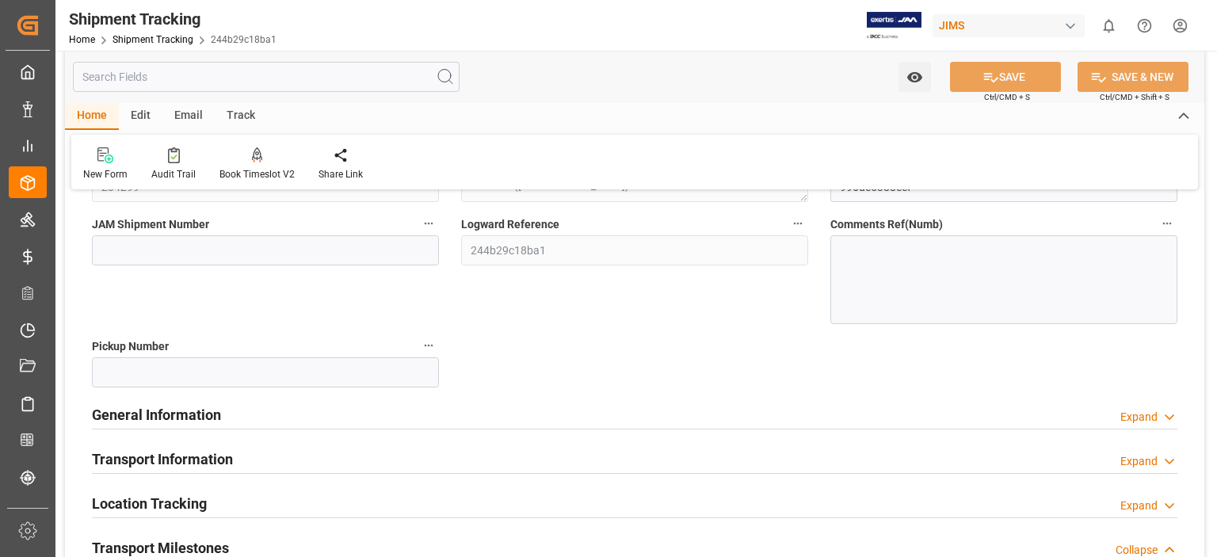
scroll to position [264, 0]
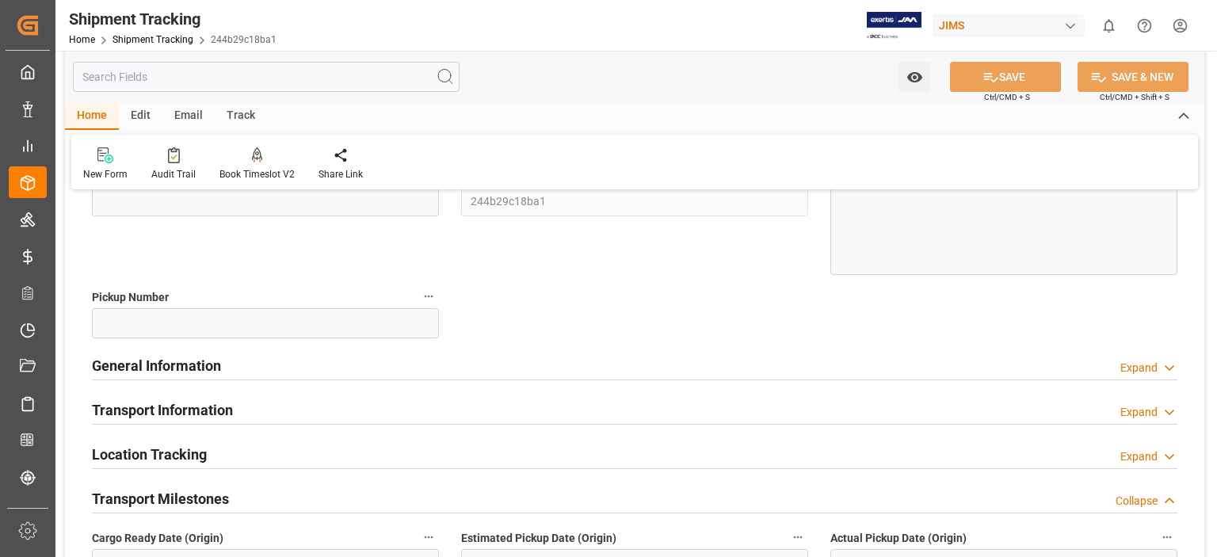
click at [197, 360] on h2 "General Information" at bounding box center [156, 365] width 129 height 21
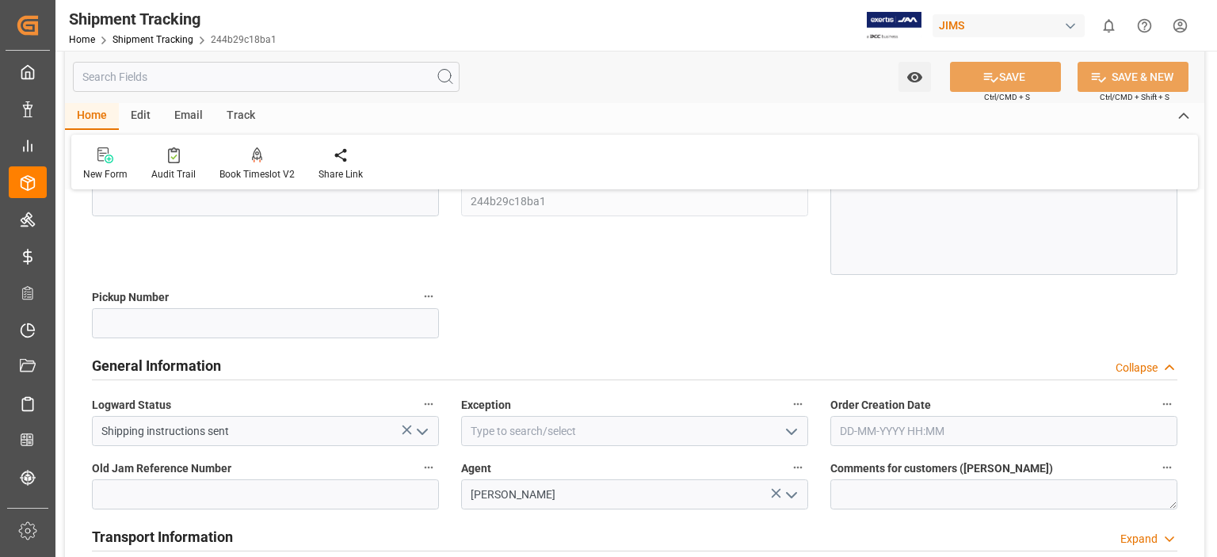
click at [791, 433] on polyline "open menu" at bounding box center [792, 431] width 10 height 5
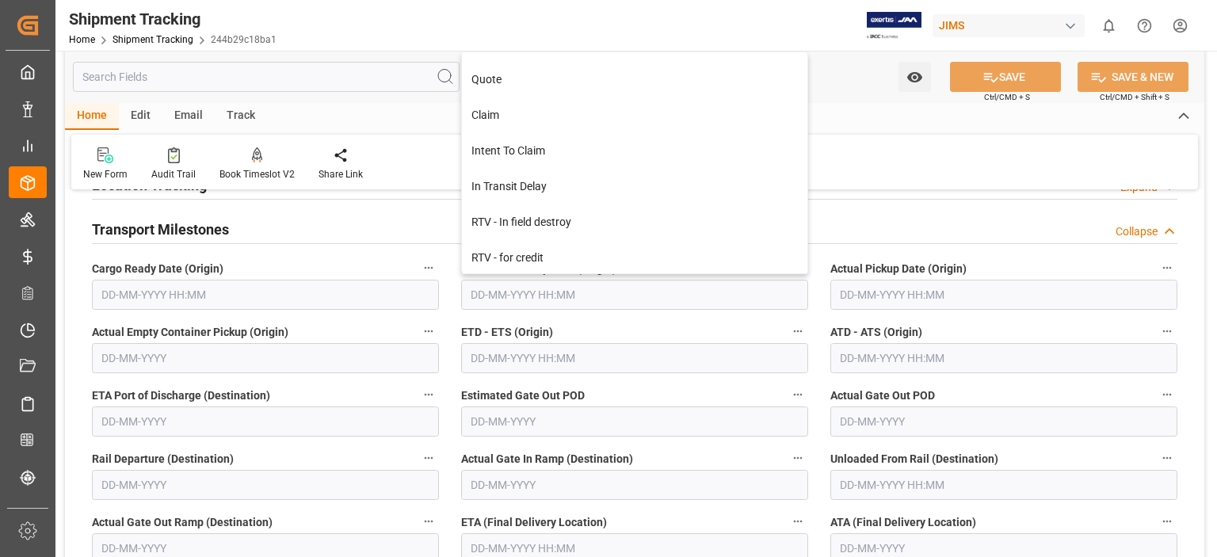
scroll to position [741, 0]
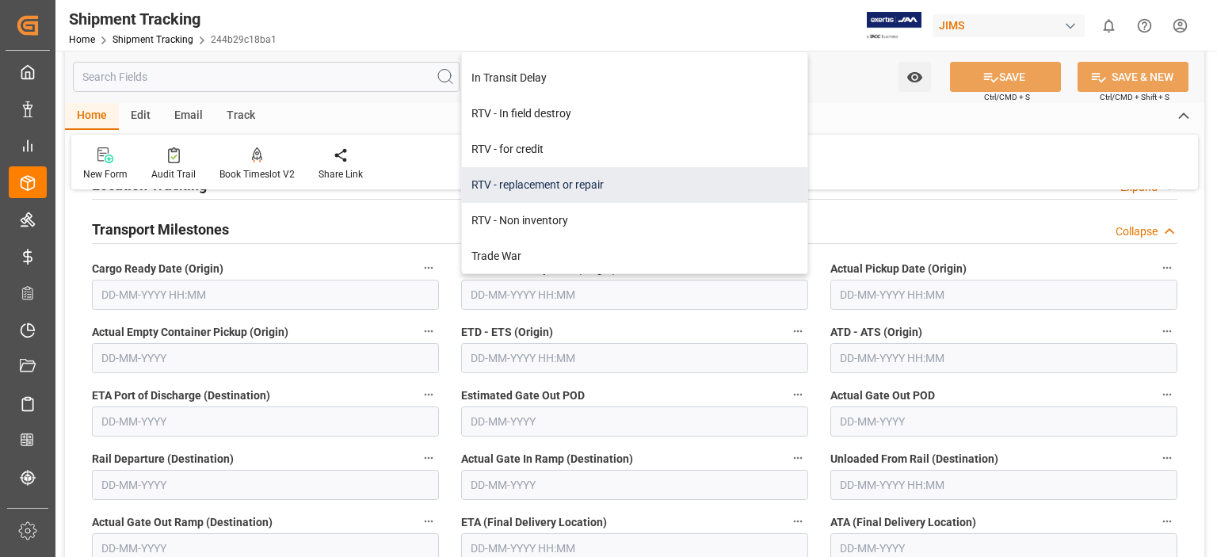
click at [526, 178] on div "RTV - replacement or repair" at bounding box center [634, 185] width 345 height 36
type input "RTV - replacement or repair"
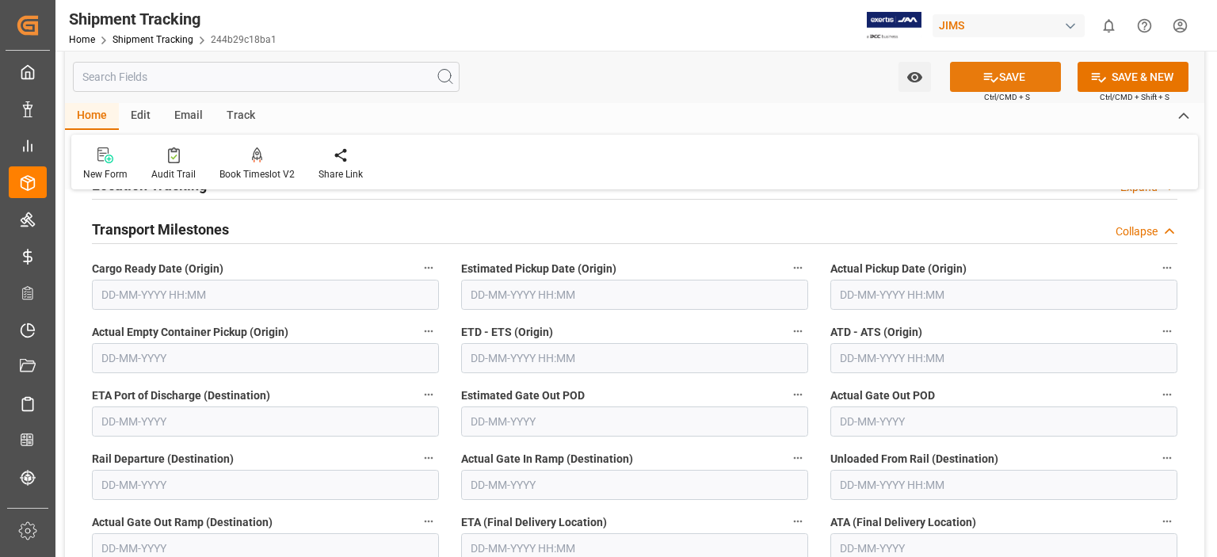
click at [1017, 71] on button "SAVE" at bounding box center [1005, 77] width 111 height 30
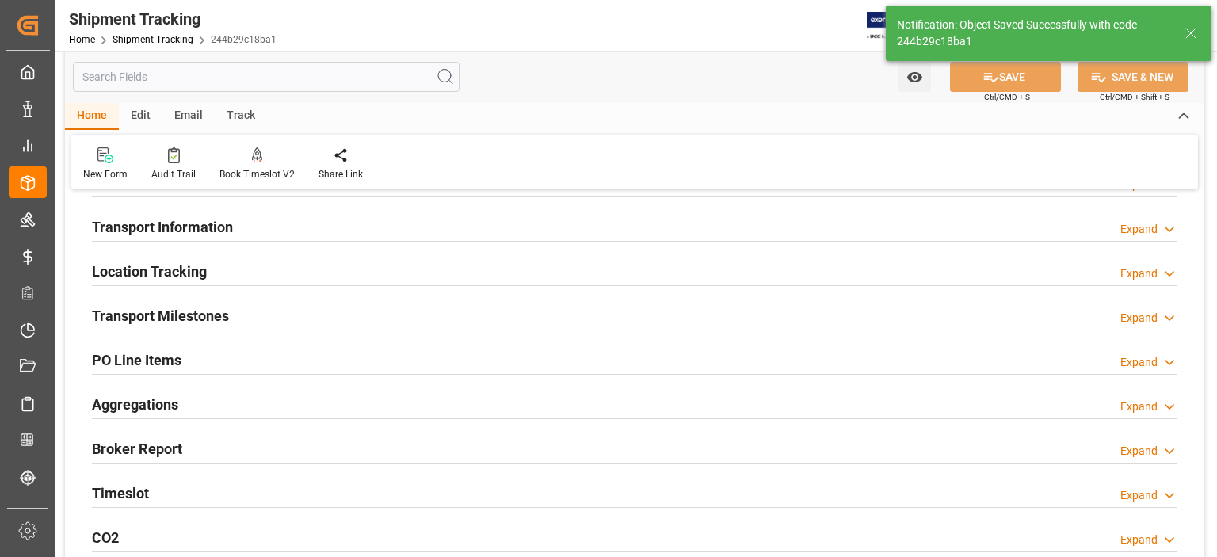
scroll to position [89, 0]
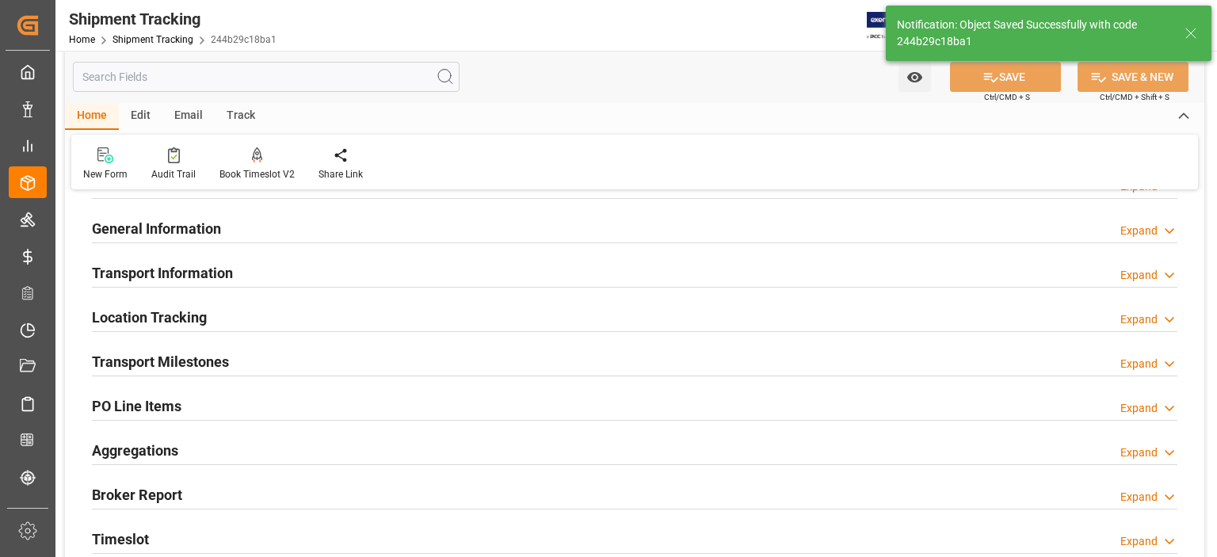
click at [161, 263] on h2 "Transport Information" at bounding box center [162, 272] width 141 height 21
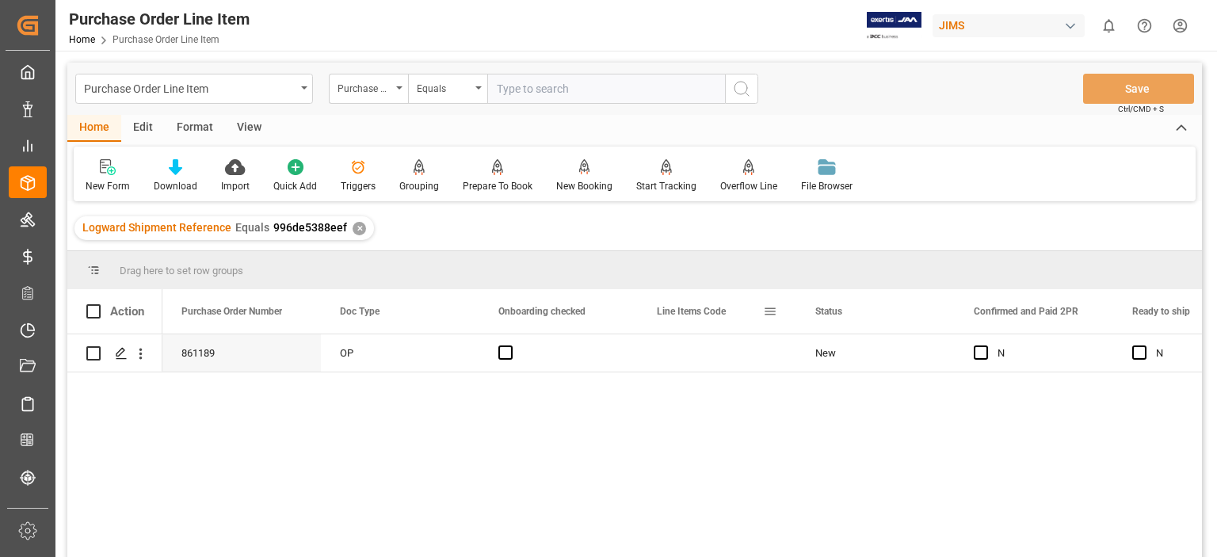
click at [767, 316] on span at bounding box center [770, 311] width 14 height 14
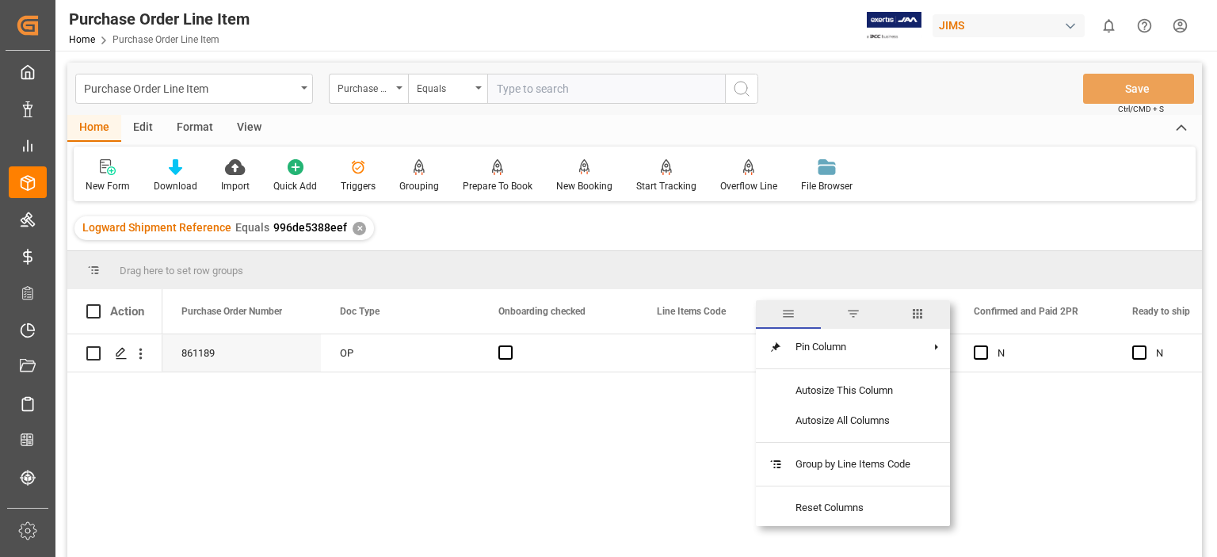
click at [921, 317] on span "columns" at bounding box center [917, 314] width 14 height 14
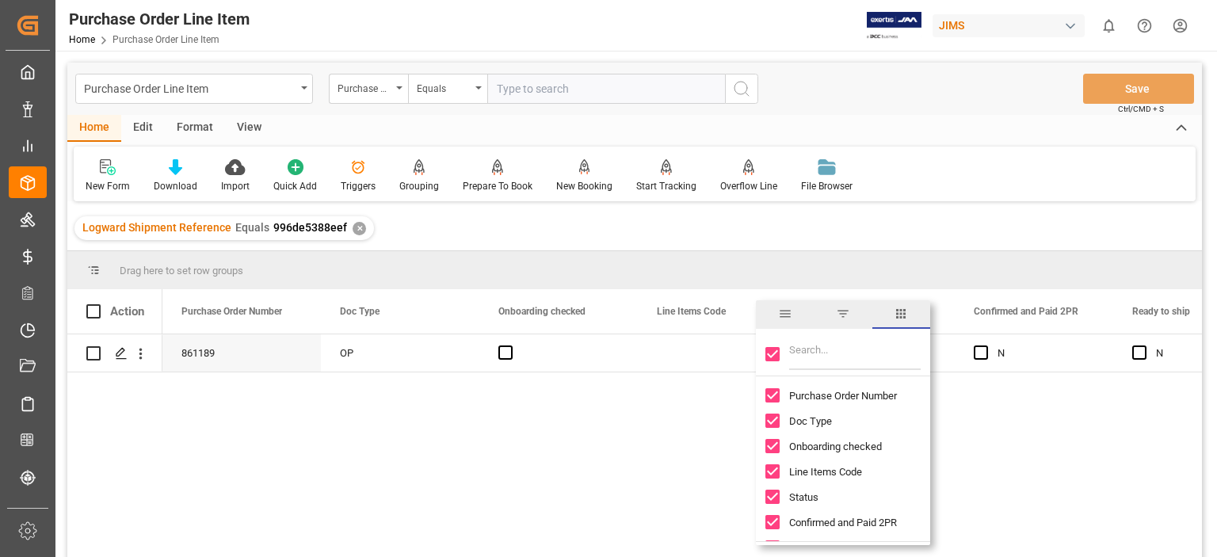
drag, startPoint x: 789, startPoint y: 351, endPoint x: 798, endPoint y: 351, distance: 8.7
click at [789, 351] on input "Filter Columns Input" at bounding box center [855, 354] width 132 height 32
click at [809, 353] on input "Filter Columns Input" at bounding box center [855, 354] width 132 height 32
click at [772, 353] on input "Toggle Select All Columns" at bounding box center [772, 354] width 14 height 14
checkbox input "false"
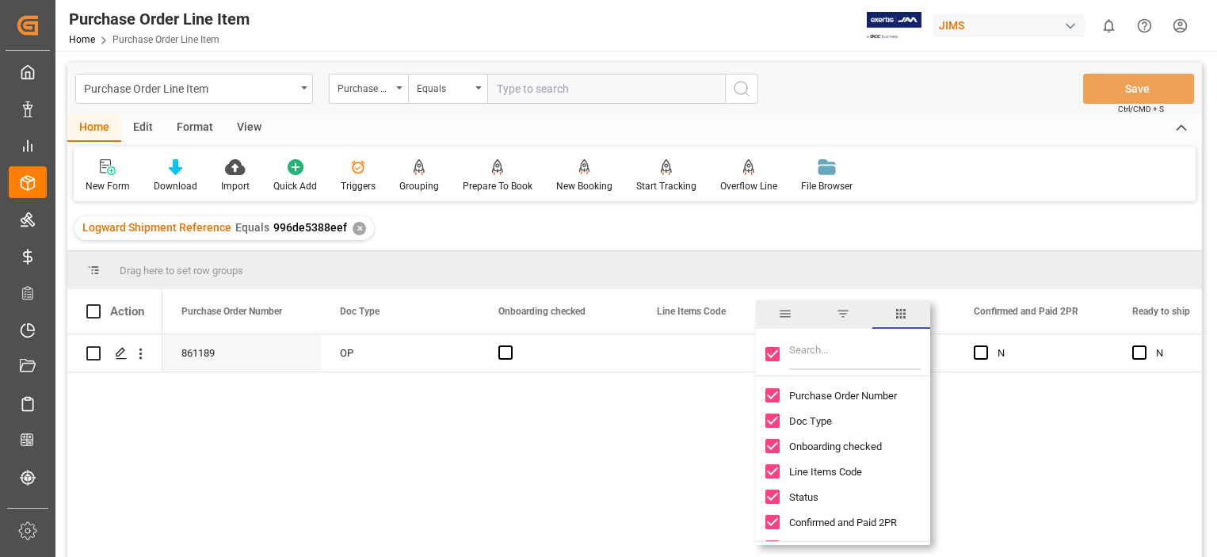
checkbox input "false"
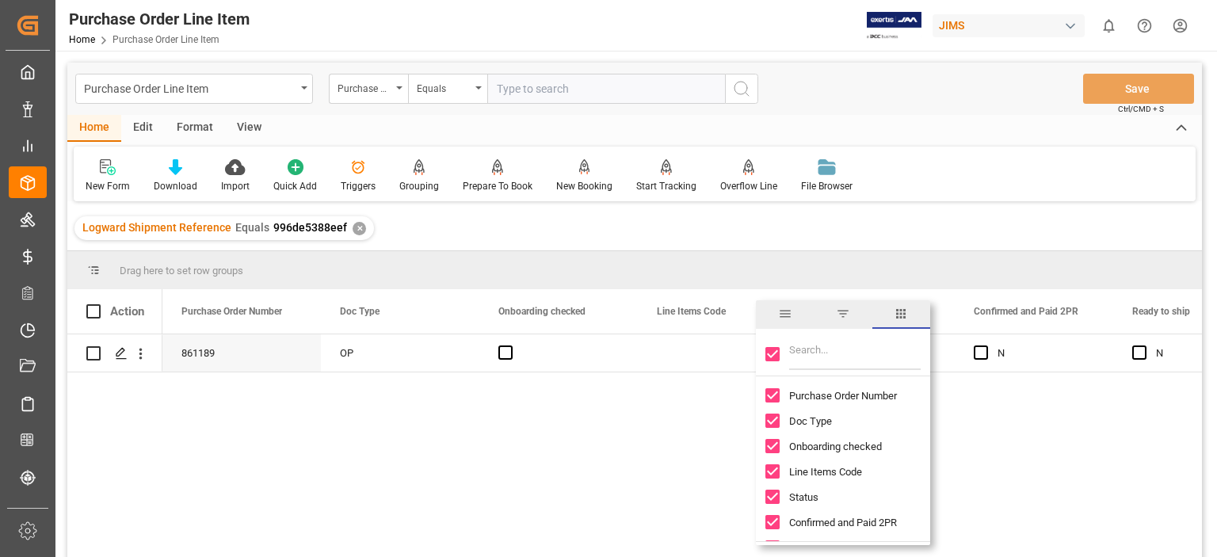
checkbox input "false"
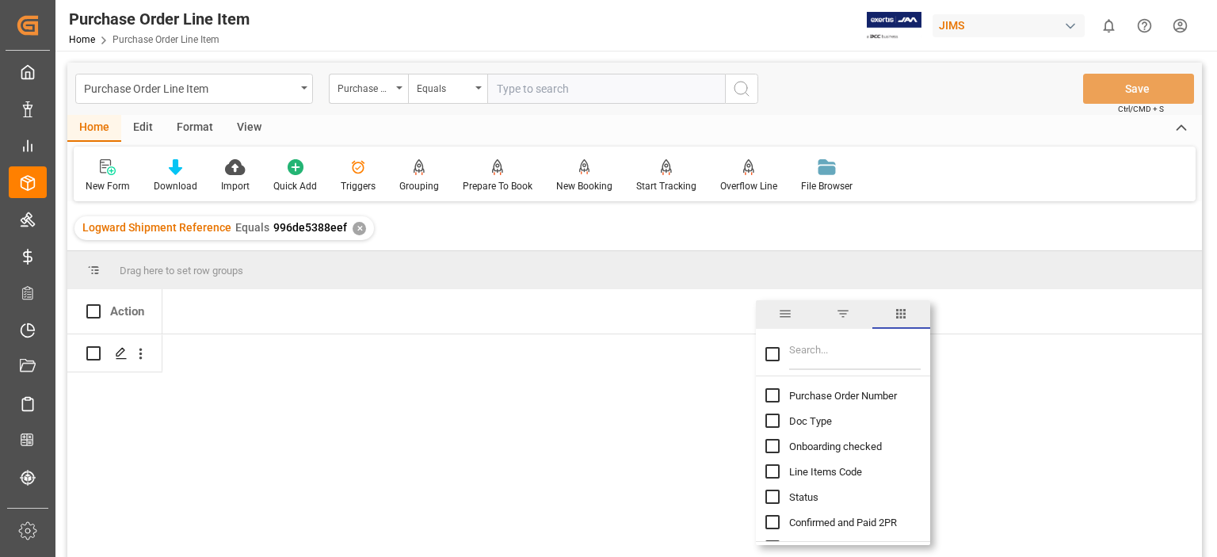
click at [799, 353] on input "Filter Columns Input" at bounding box center [855, 354] width 132 height 32
type input "incoterm"
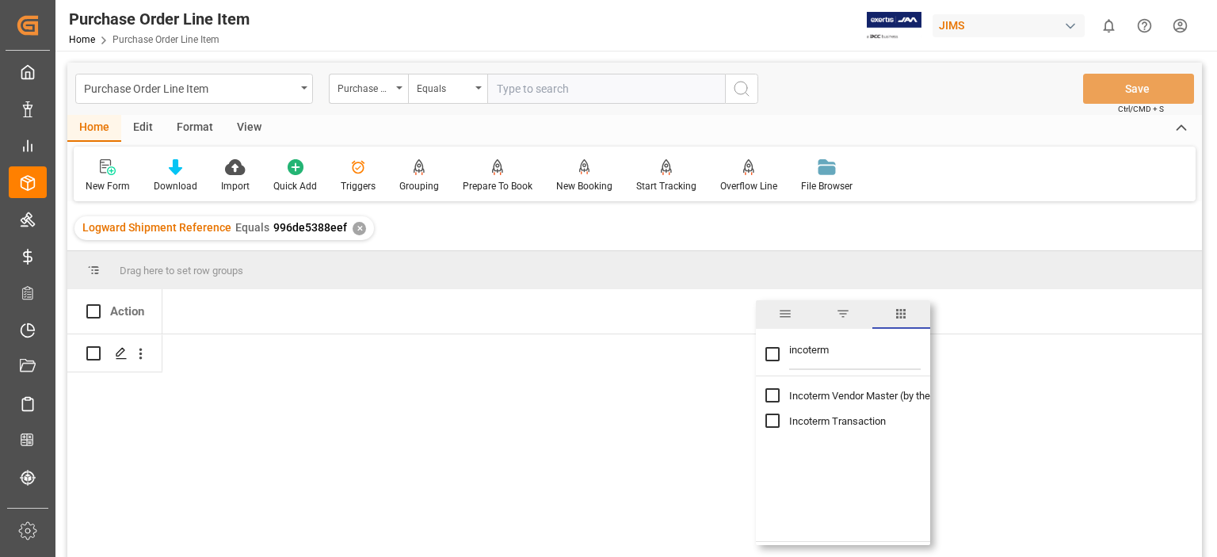
click at [776, 349] on input "Toggle Select All Columns" at bounding box center [772, 354] width 14 height 14
checkbox input "true"
click at [380, 352] on div "Press SPACE to select this row." at bounding box center [400, 352] width 158 height 37
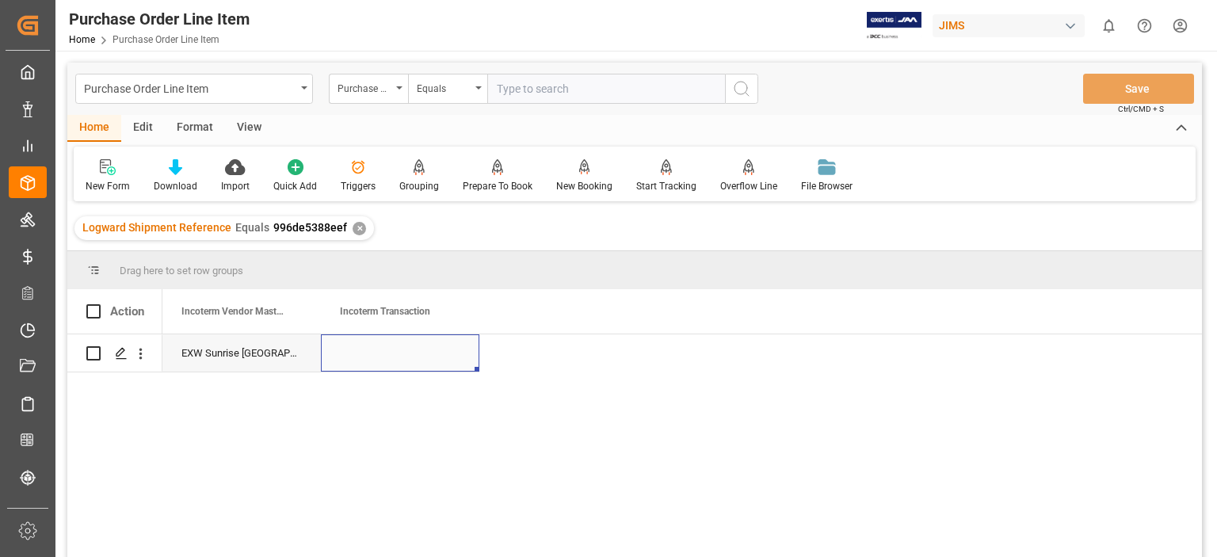
click at [395, 353] on div "Press SPACE to select this row." at bounding box center [400, 352] width 158 height 37
click at [391, 355] on input "Press SPACE to select this row." at bounding box center [400, 362] width 133 height 30
type input "DDP Davie, [GEOGRAPHIC_DATA], [GEOGRAPHIC_DATA]"
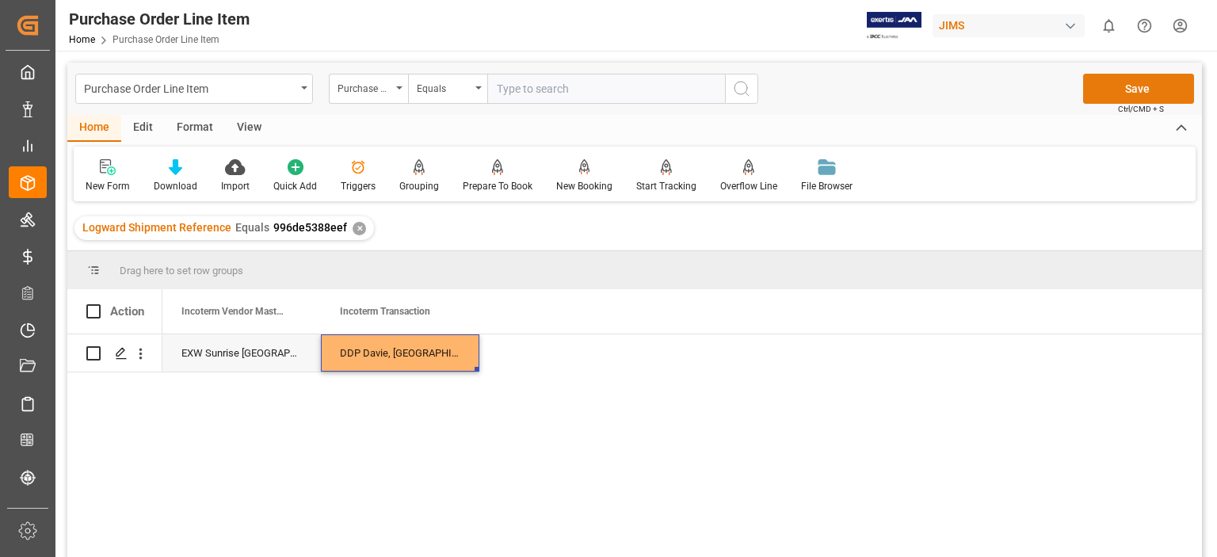
click at [1122, 89] on button "Save" at bounding box center [1138, 89] width 111 height 30
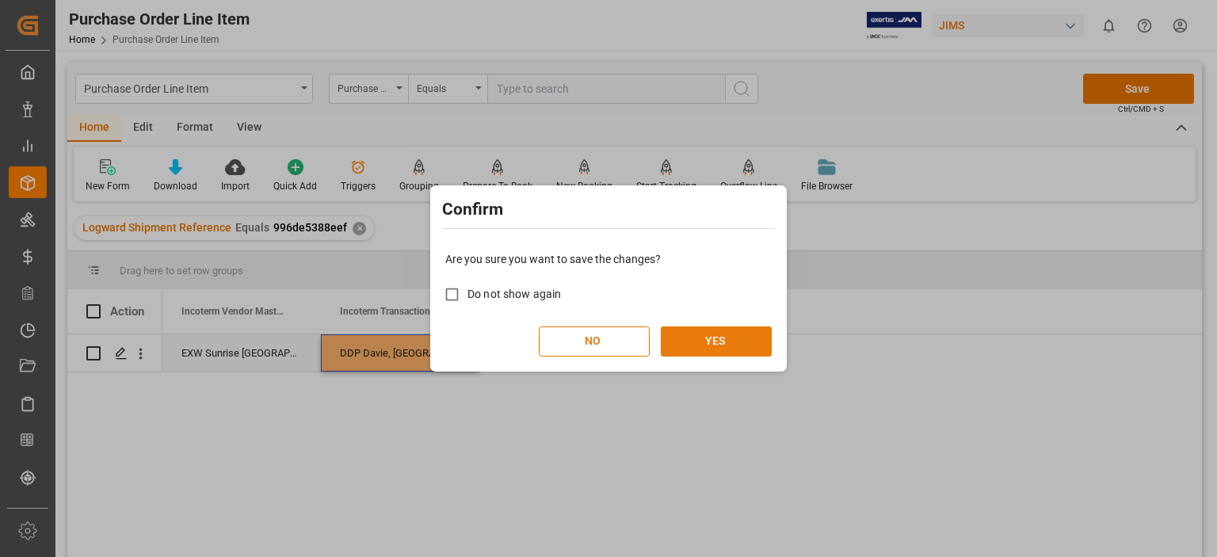
click at [733, 343] on button "YES" at bounding box center [716, 341] width 111 height 30
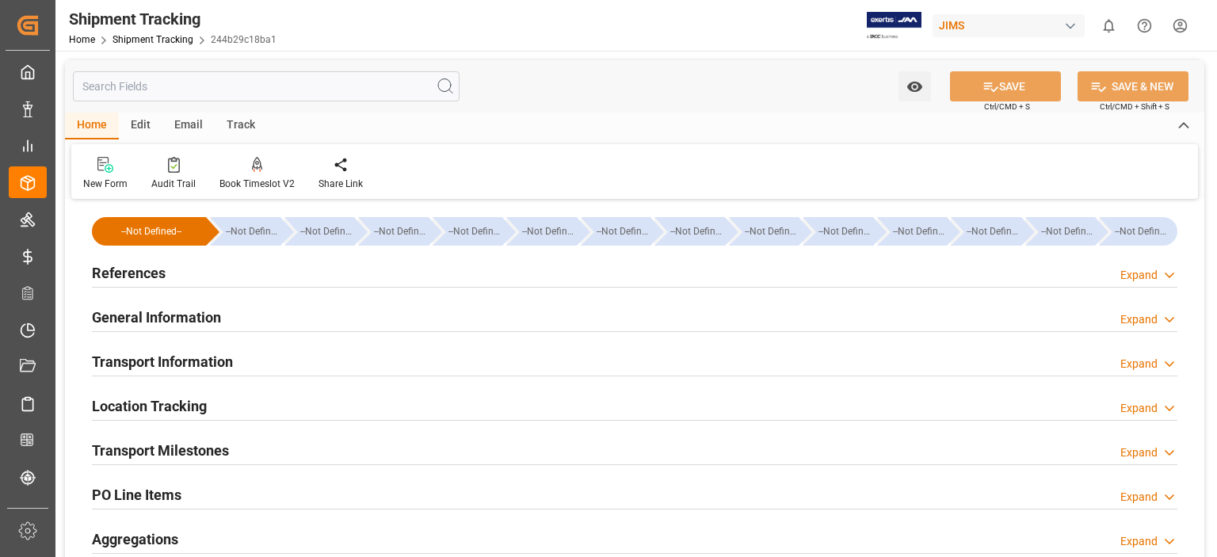
click at [176, 347] on div "Transport Information" at bounding box center [162, 360] width 141 height 30
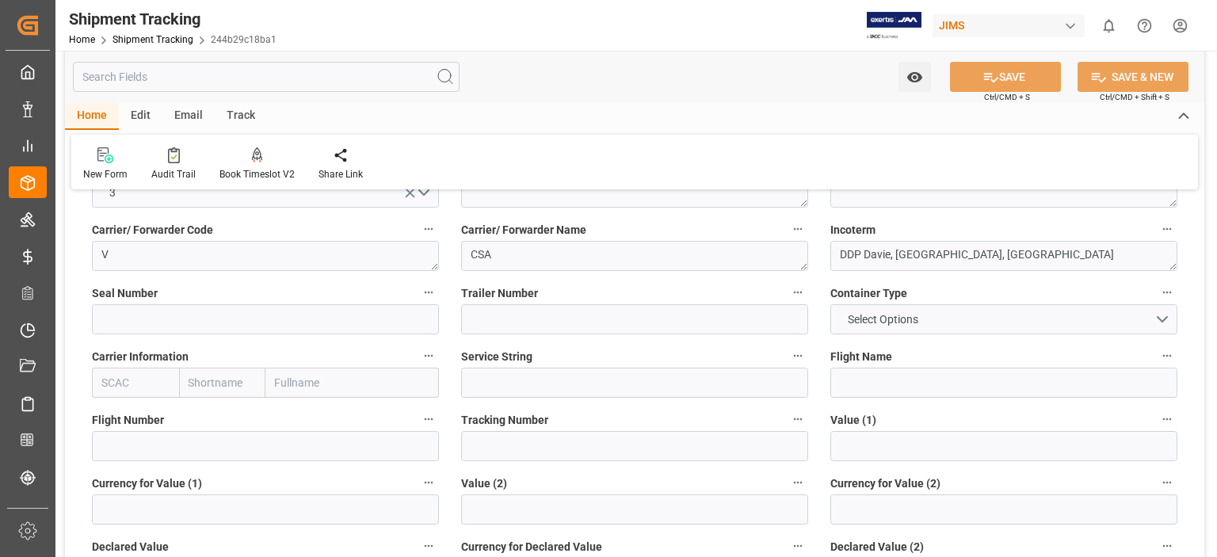
scroll to position [264, 0]
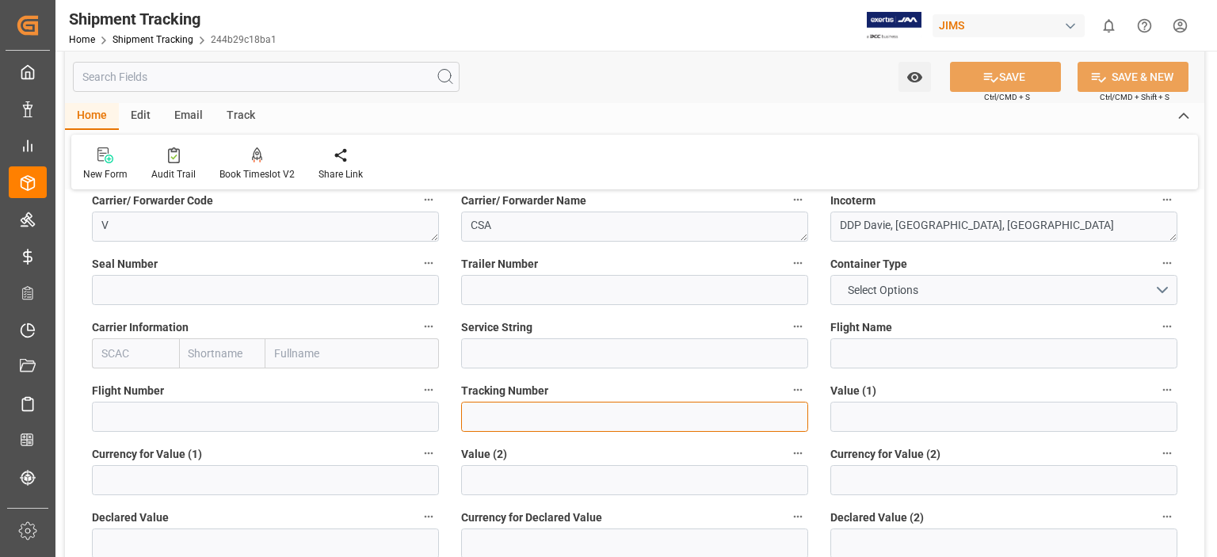
click at [517, 416] on input at bounding box center [634, 417] width 347 height 30
click at [481, 419] on input at bounding box center [634, 417] width 347 height 30
paste input "C1396161"
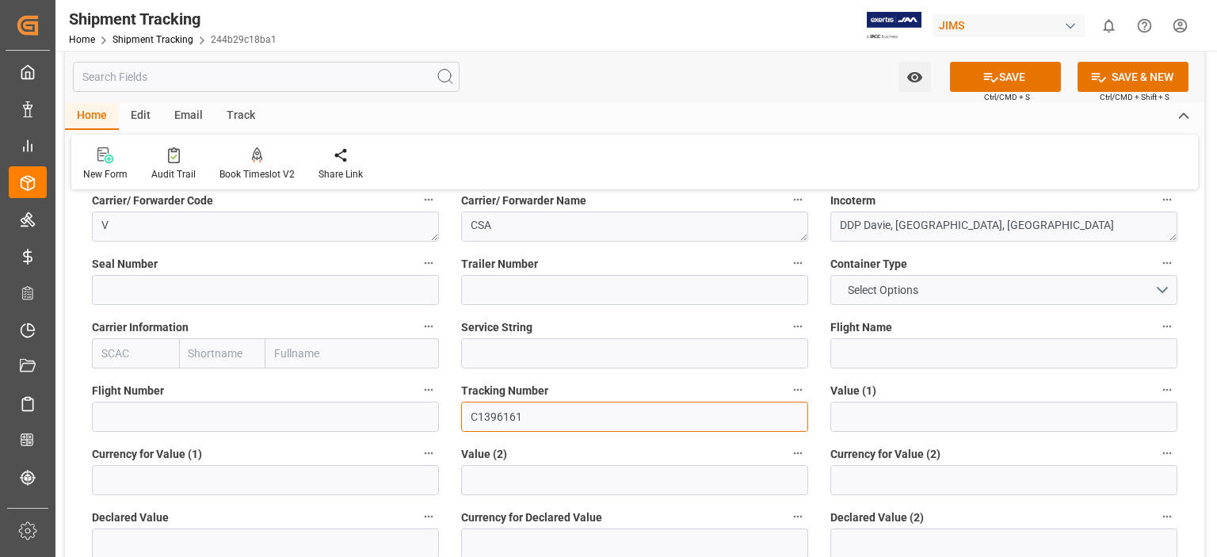
type input "C1396161"
click at [836, 416] on input "text" at bounding box center [1003, 417] width 347 height 30
click at [840, 410] on input "text" at bounding box center [1003, 417] width 347 height 30
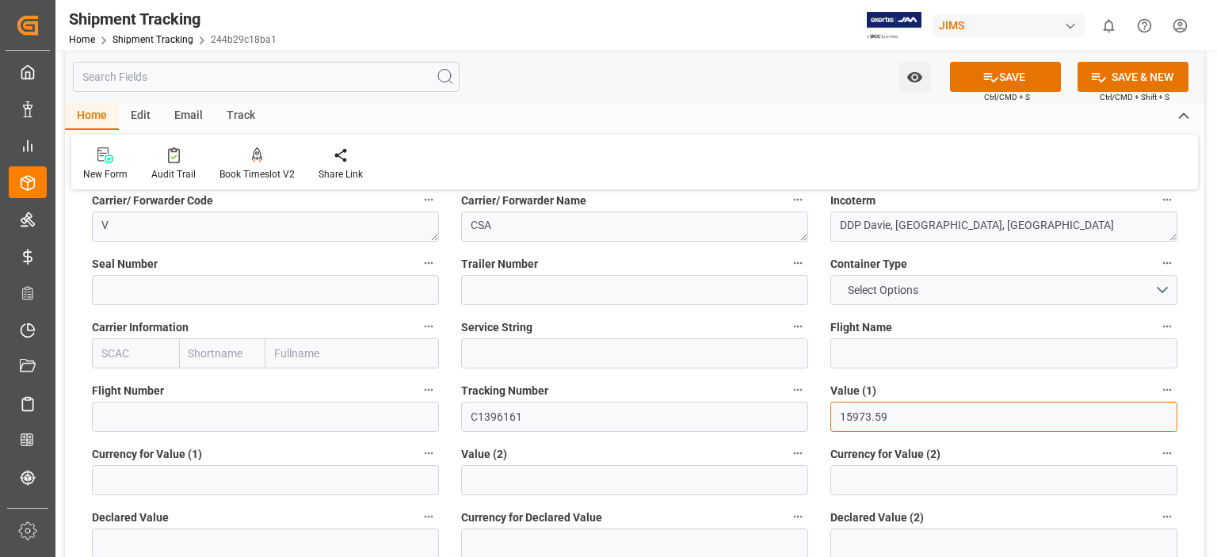
type input "15973.59"
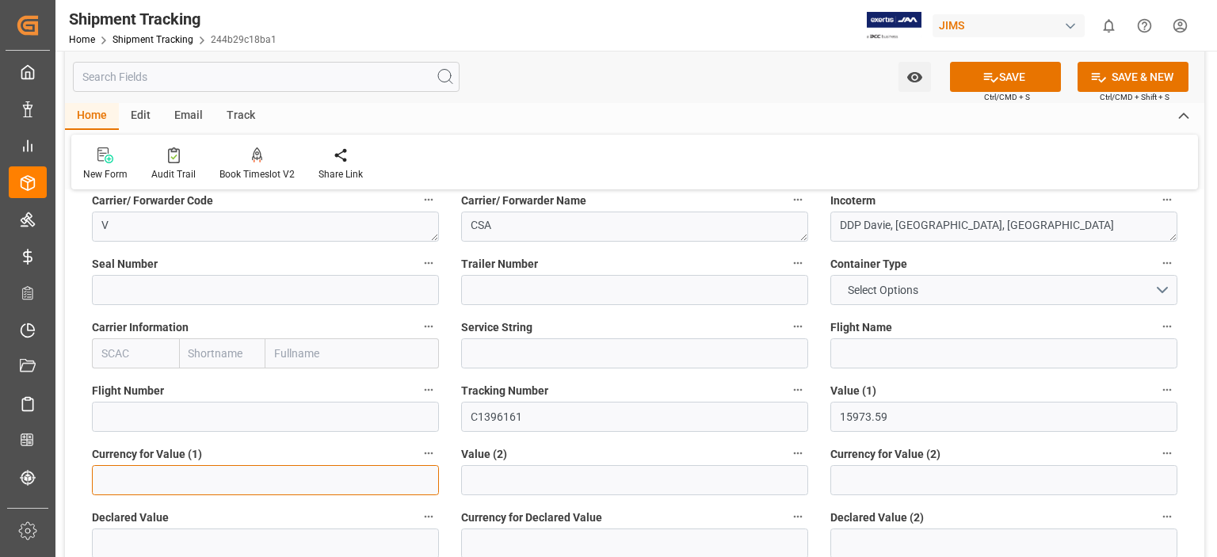
click at [189, 475] on input at bounding box center [265, 480] width 347 height 30
type input "USD"
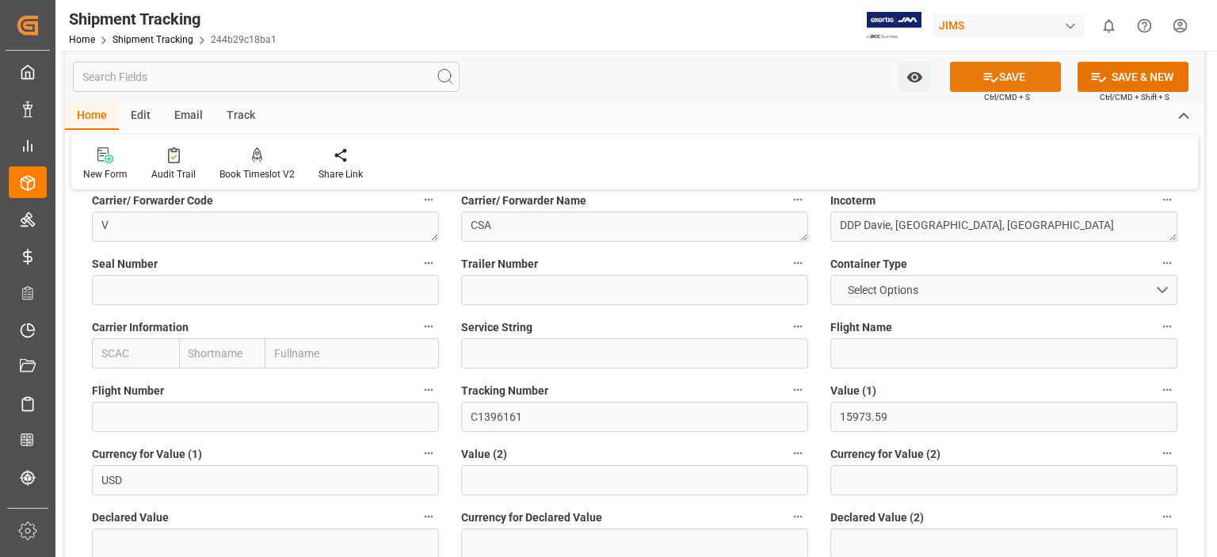
click at [1005, 75] on button "SAVE" at bounding box center [1005, 77] width 111 height 30
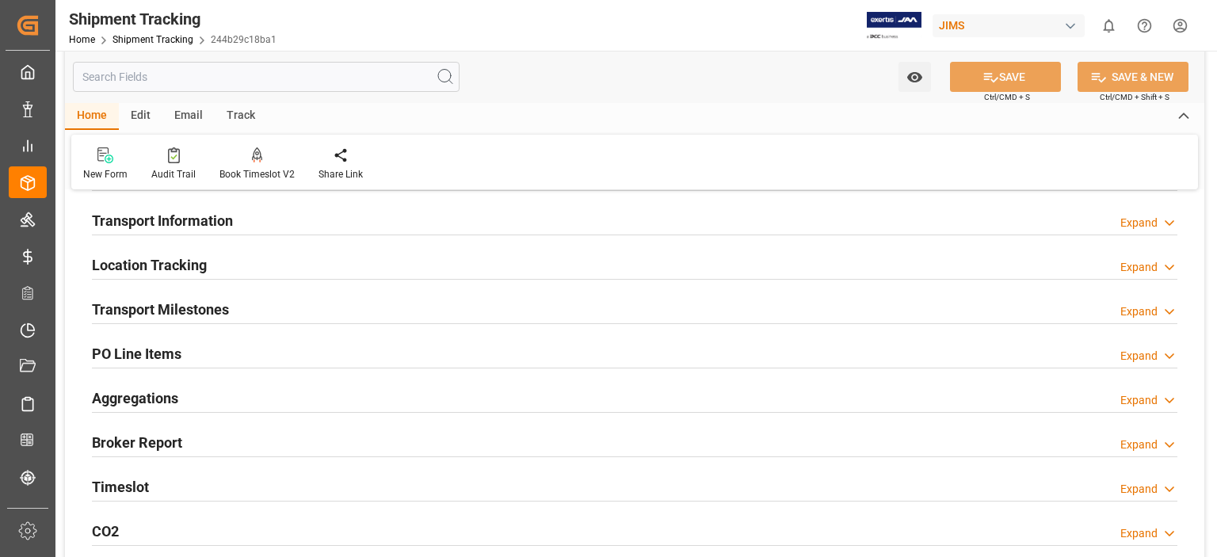
scroll to position [132, 0]
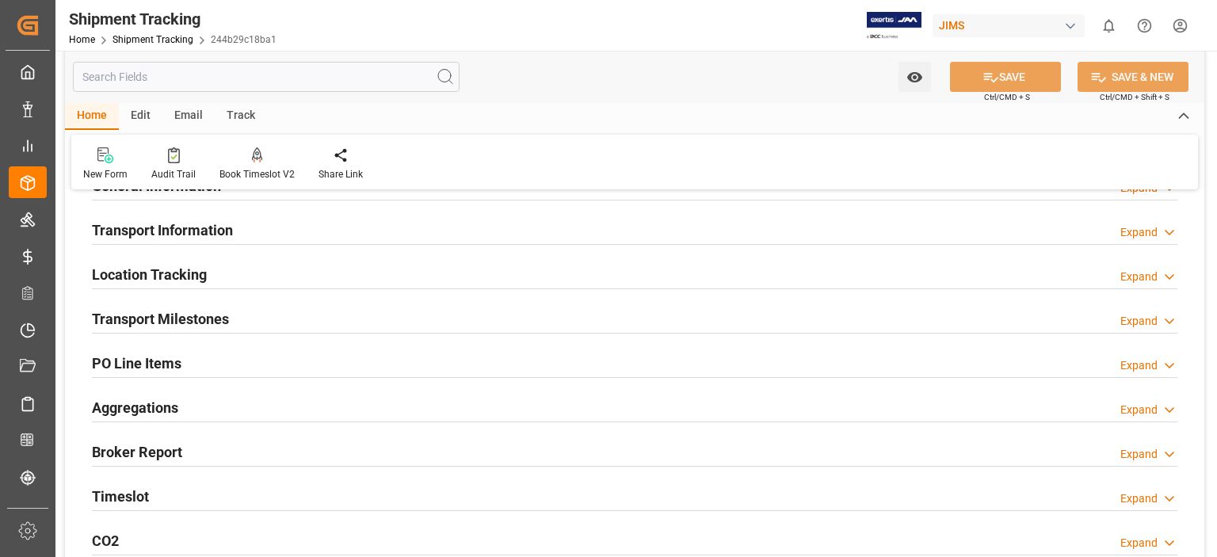
click at [151, 319] on h2 "Transport Milestones" at bounding box center [160, 318] width 137 height 21
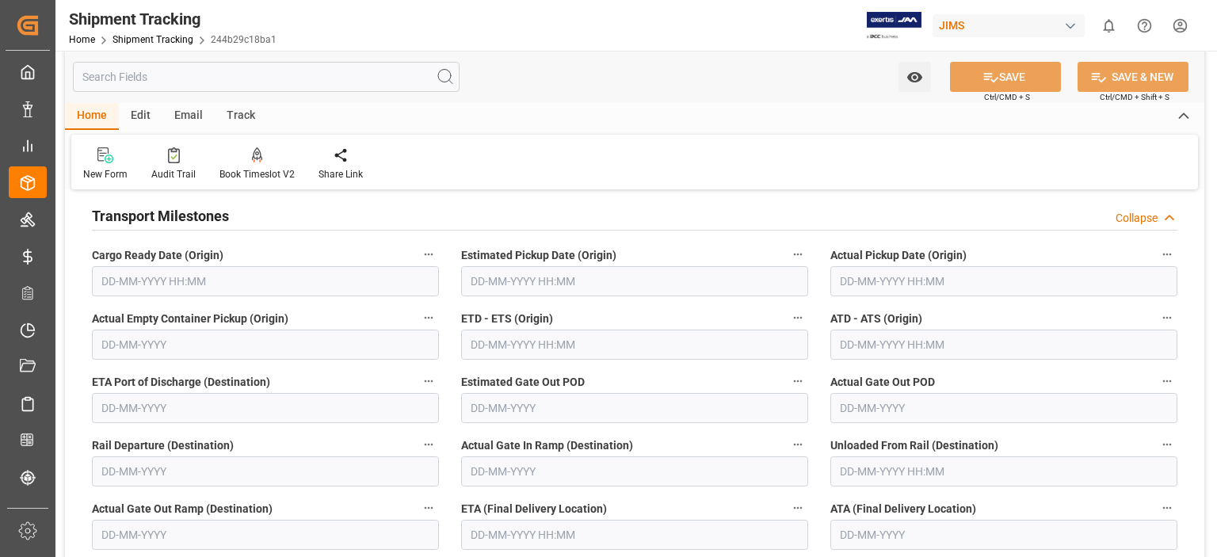
scroll to position [264, 0]
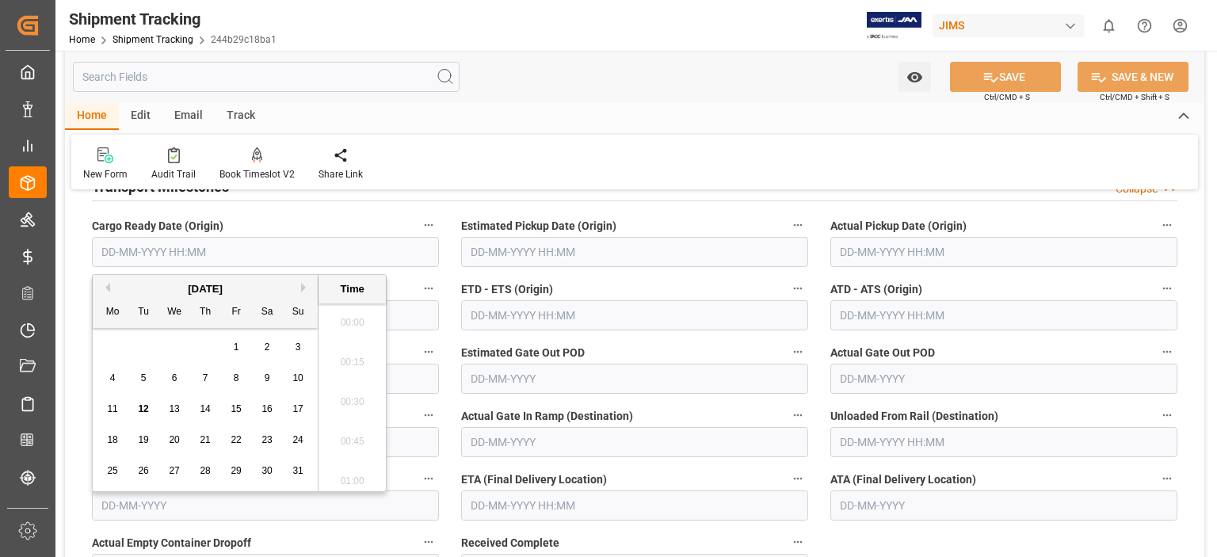
click at [141, 256] on input "text" at bounding box center [265, 252] width 347 height 30
click at [143, 410] on span "12" at bounding box center [143, 408] width 10 height 11
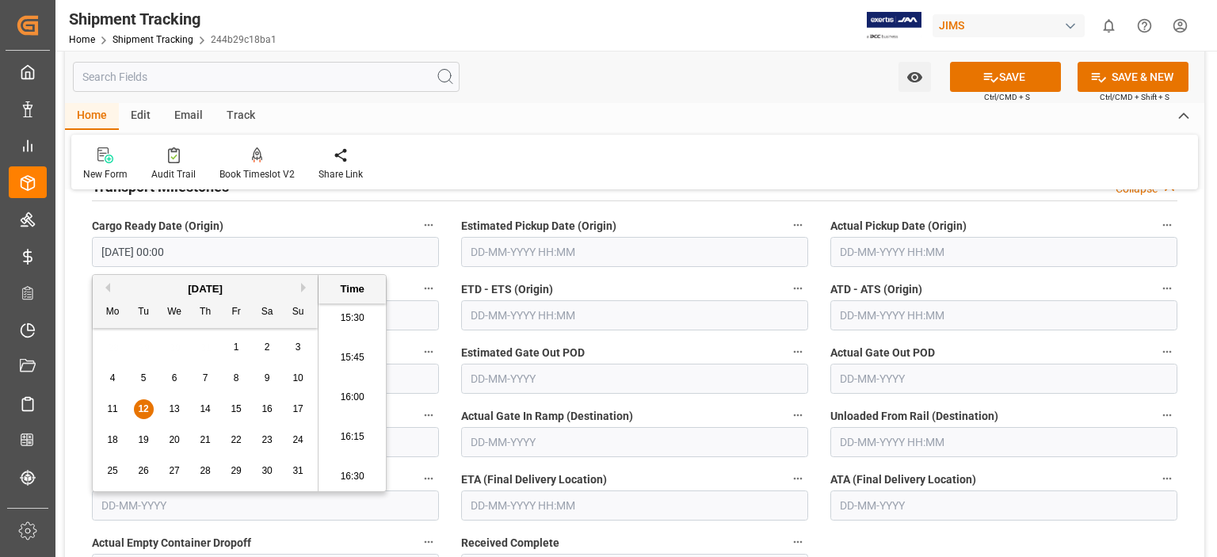
type input "12-08-2025 00:00"
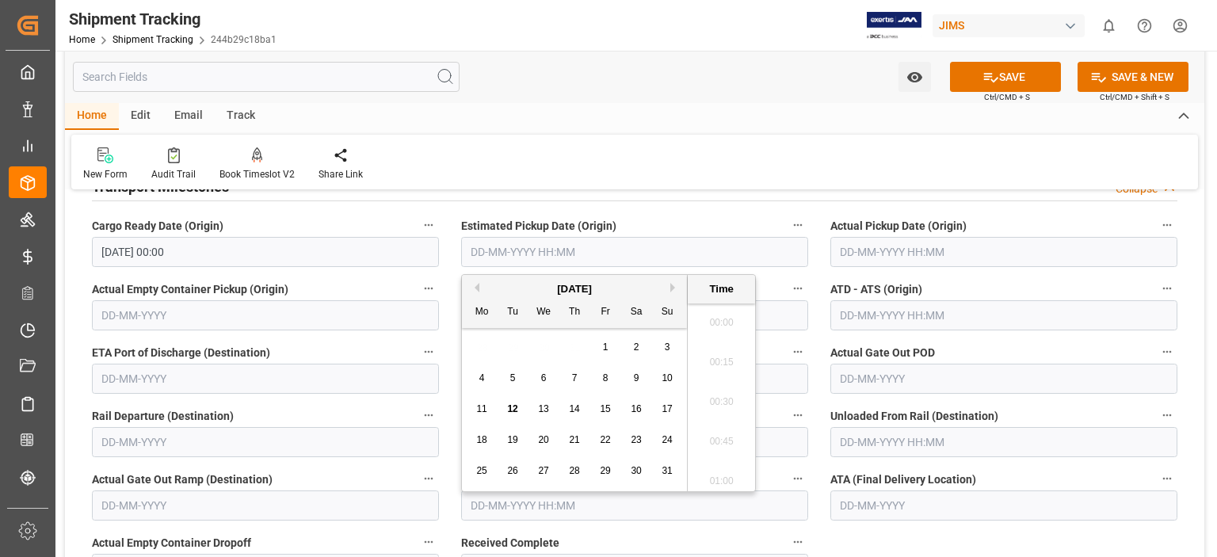
click at [517, 243] on input "text" at bounding box center [634, 252] width 347 height 30
click at [544, 411] on span "13" at bounding box center [543, 408] width 10 height 11
type input "13-08-2025 00:00"
click at [994, 78] on icon at bounding box center [991, 78] width 14 height 10
